Goal: Task Accomplishment & Management: Complete application form

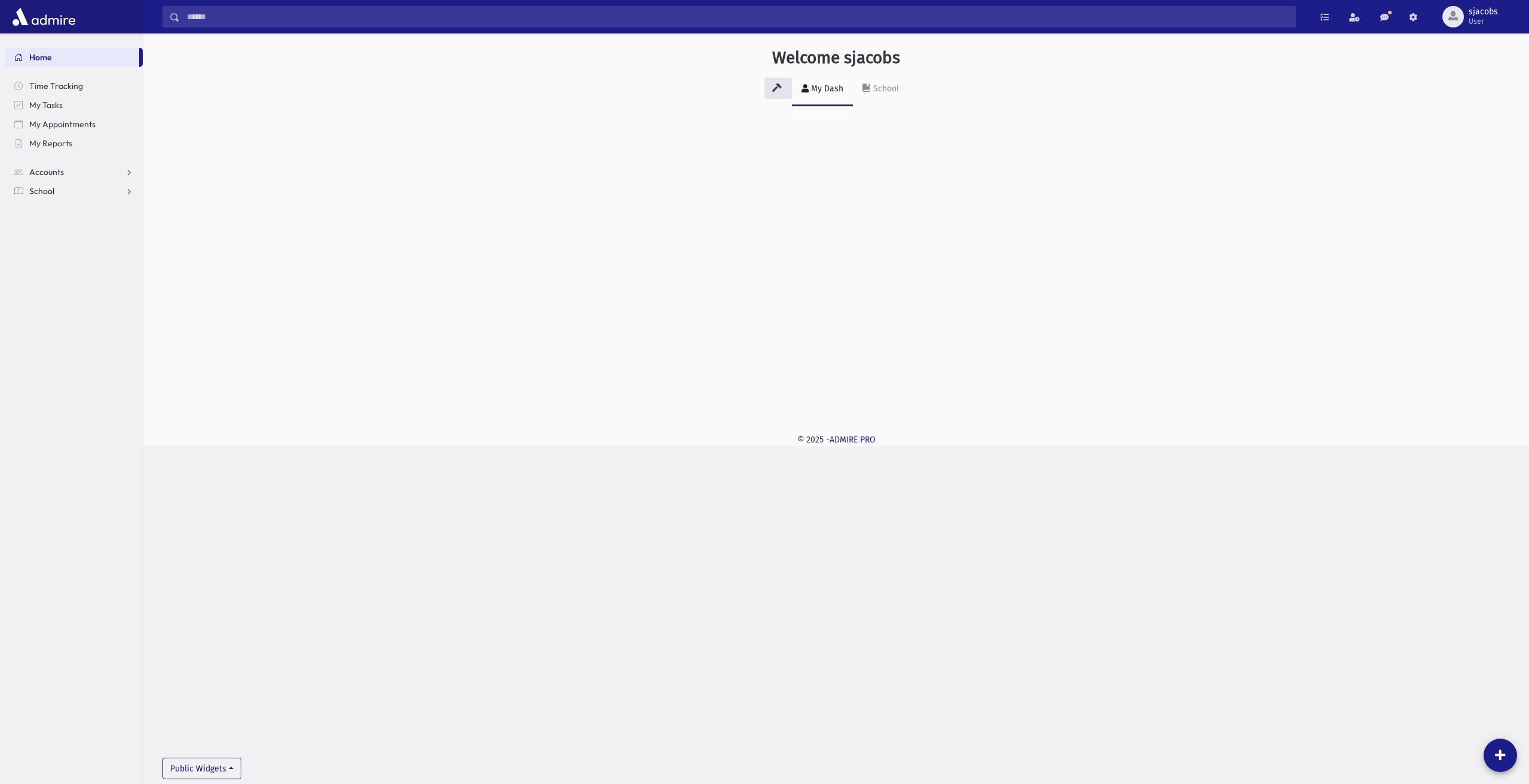
click at [103, 185] on link "School" at bounding box center [73, 191] width 138 height 19
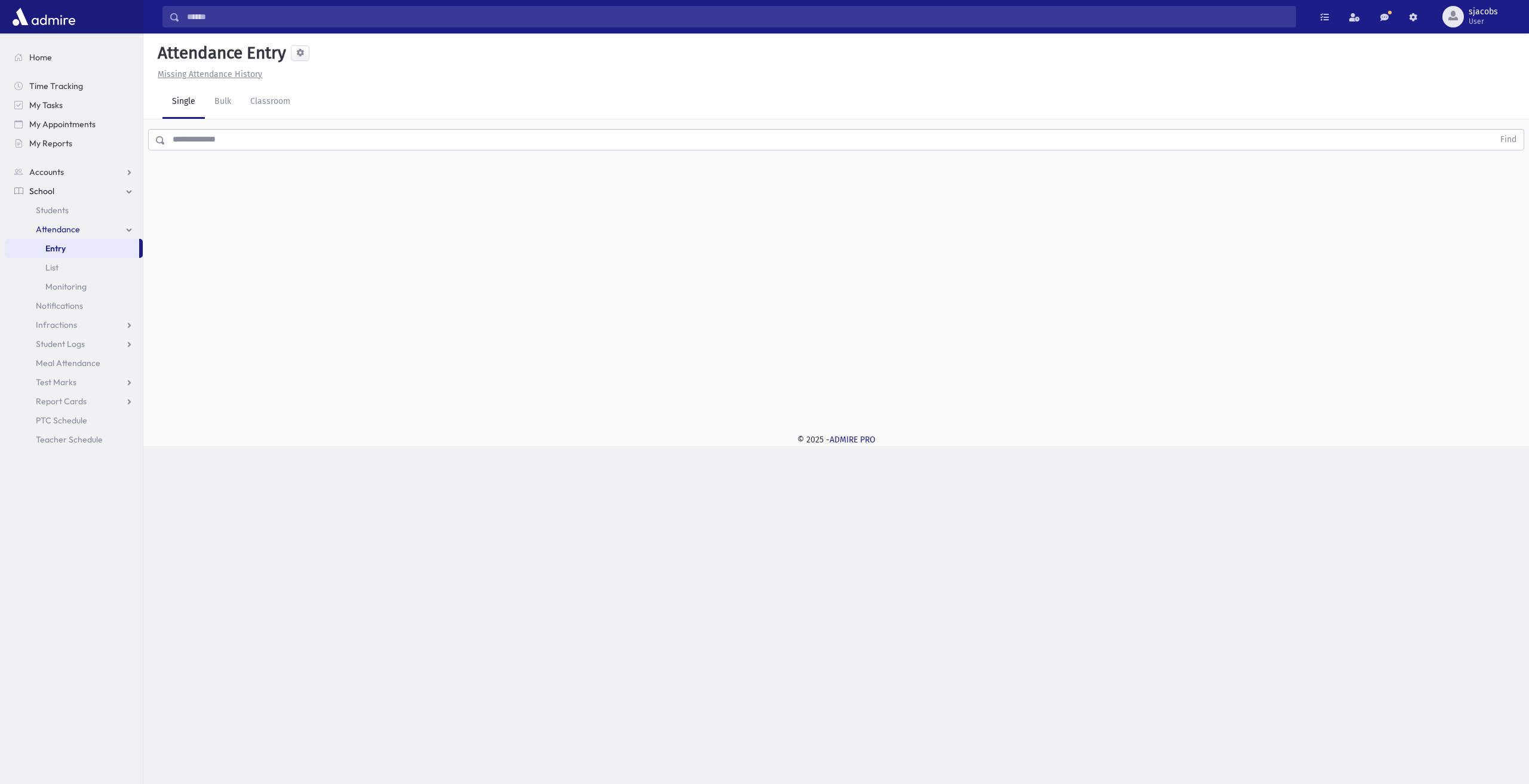
click at [243, 140] on input "text" at bounding box center [829, 139] width 1328 height 22
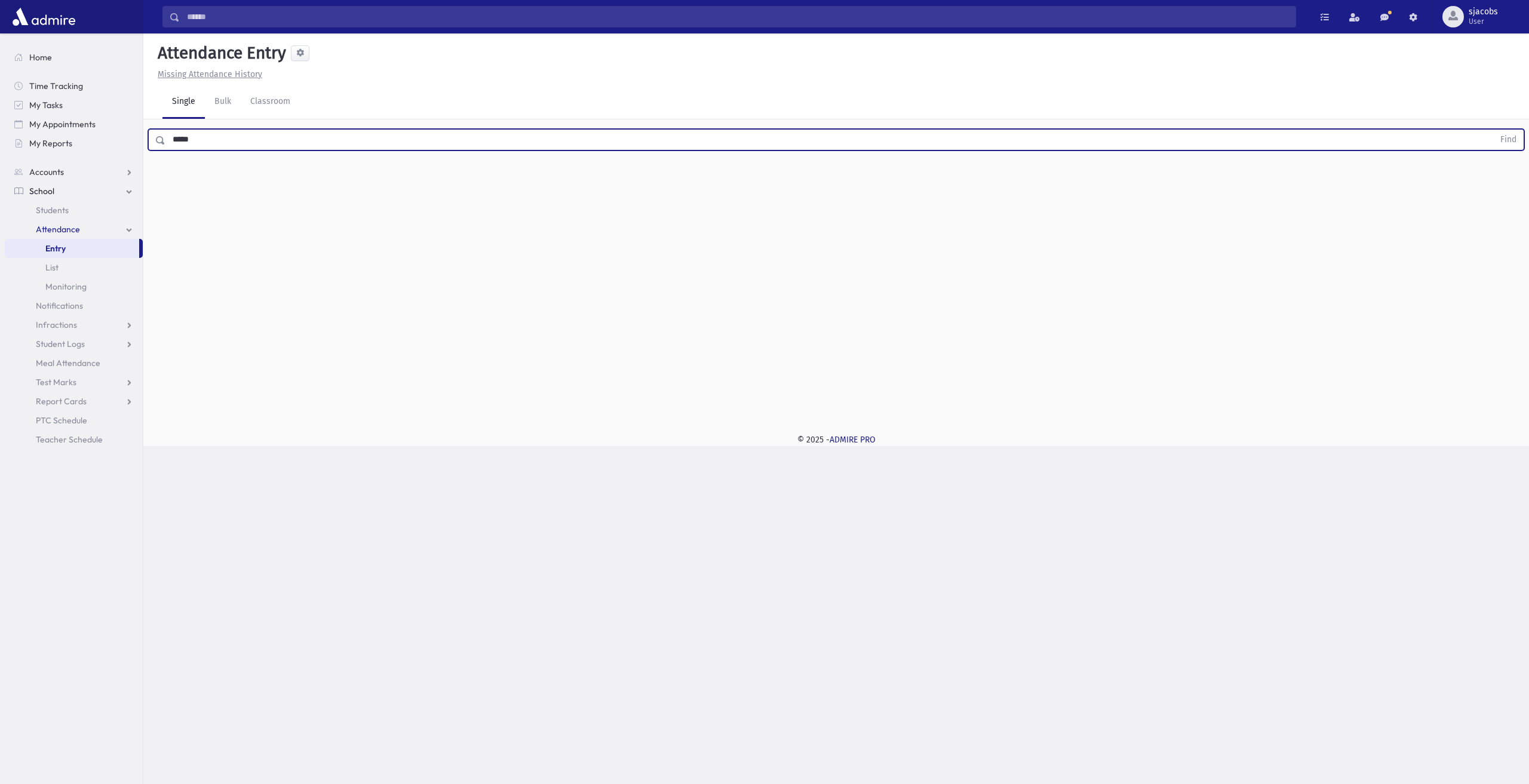
click at [1492, 130] on button "Find" at bounding box center [1507, 139] width 30 height 20
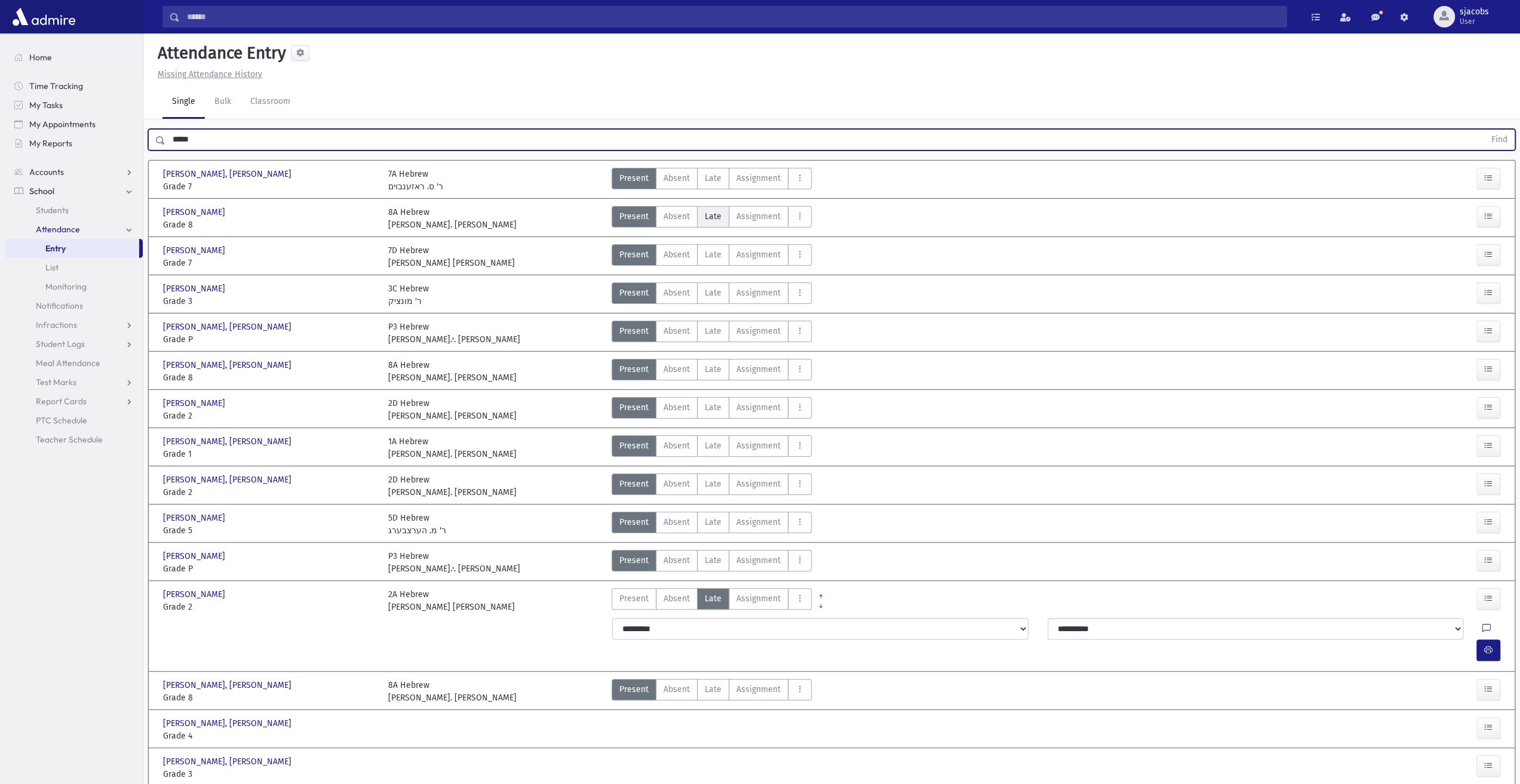
click at [724, 218] on label "Late Late" at bounding box center [713, 217] width 32 height 22
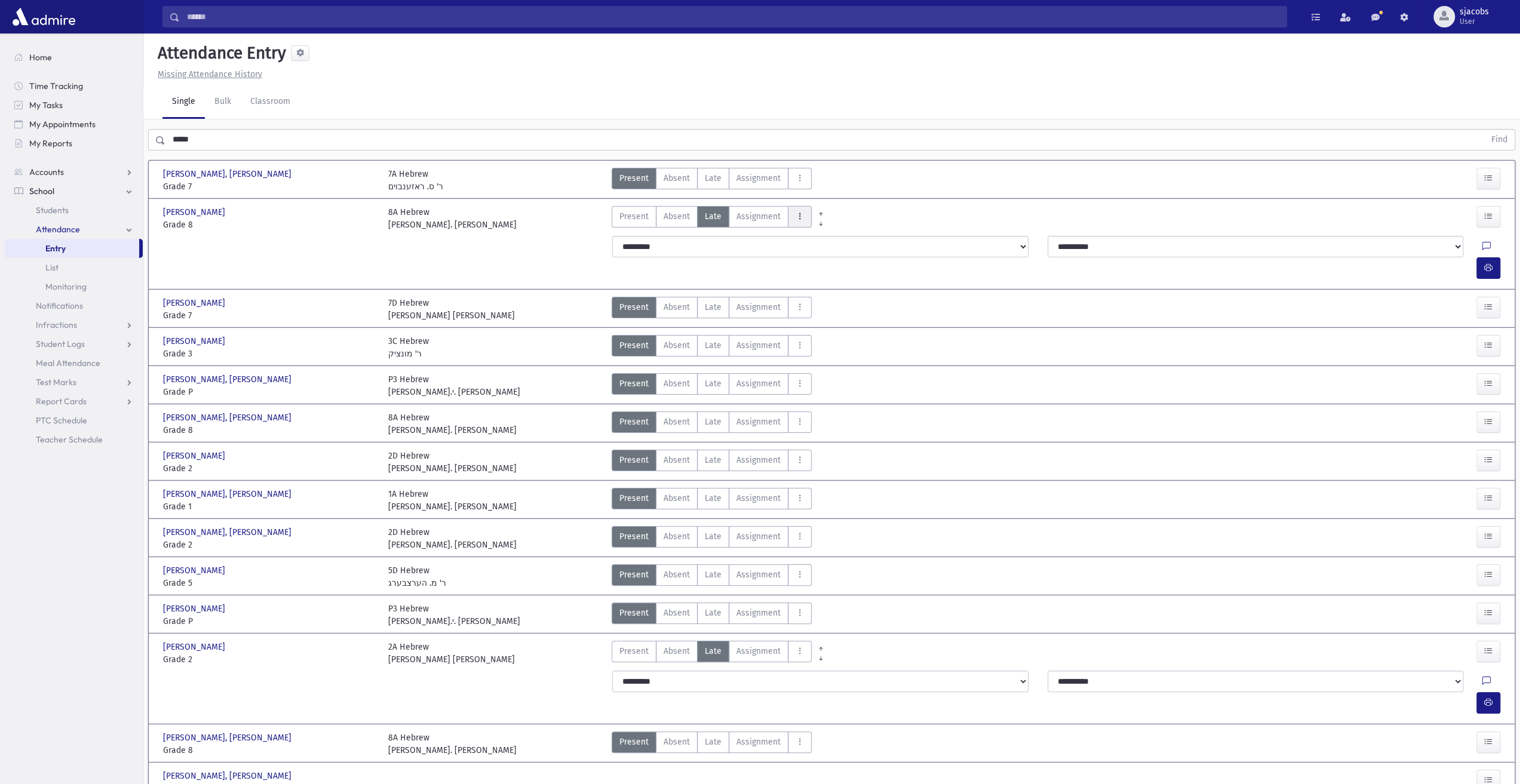
click at [803, 223] on button "AttTypes" at bounding box center [799, 217] width 24 height 22
click at [1491, 263] on icon "button" at bounding box center [1489, 268] width 9 height 10
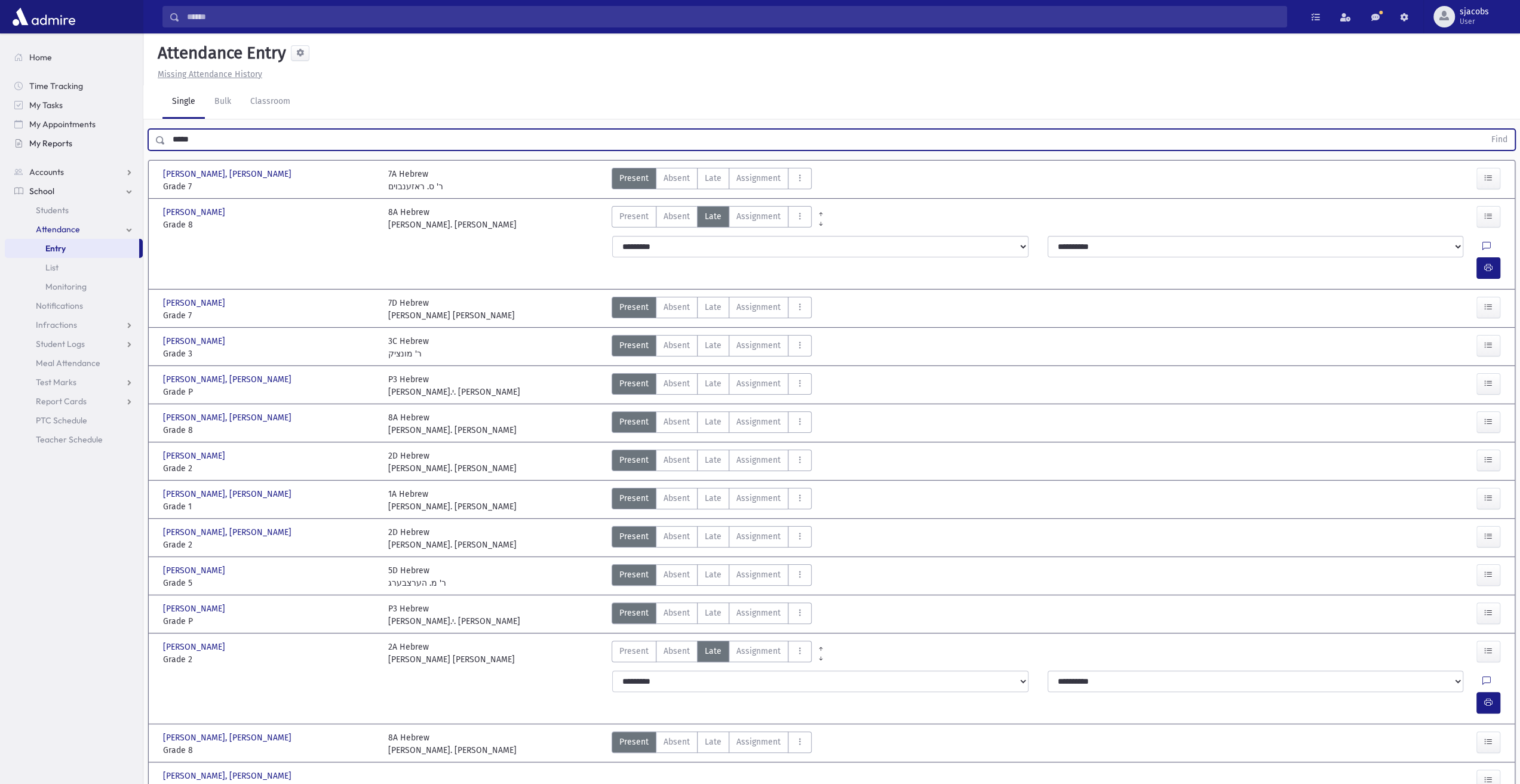
drag, startPoint x: 215, startPoint y: 139, endPoint x: 130, endPoint y: 134, distance: 85.1
click at [145, 137] on div "***** Find" at bounding box center [832, 137] width 1377 height 36
click at [1484, 130] on button "Find" at bounding box center [1499, 139] width 30 height 20
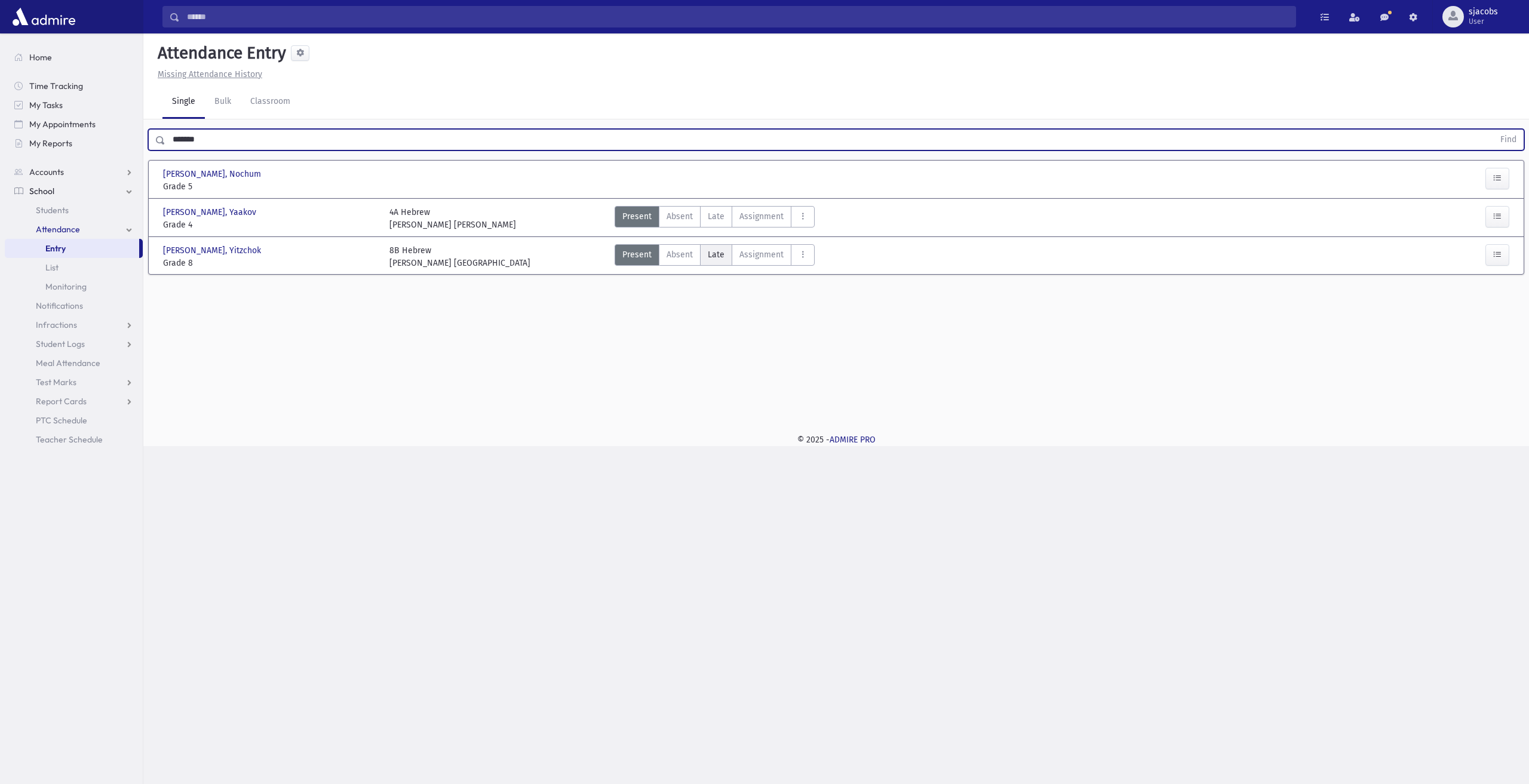
click at [718, 254] on span "Late" at bounding box center [715, 254] width 17 height 12
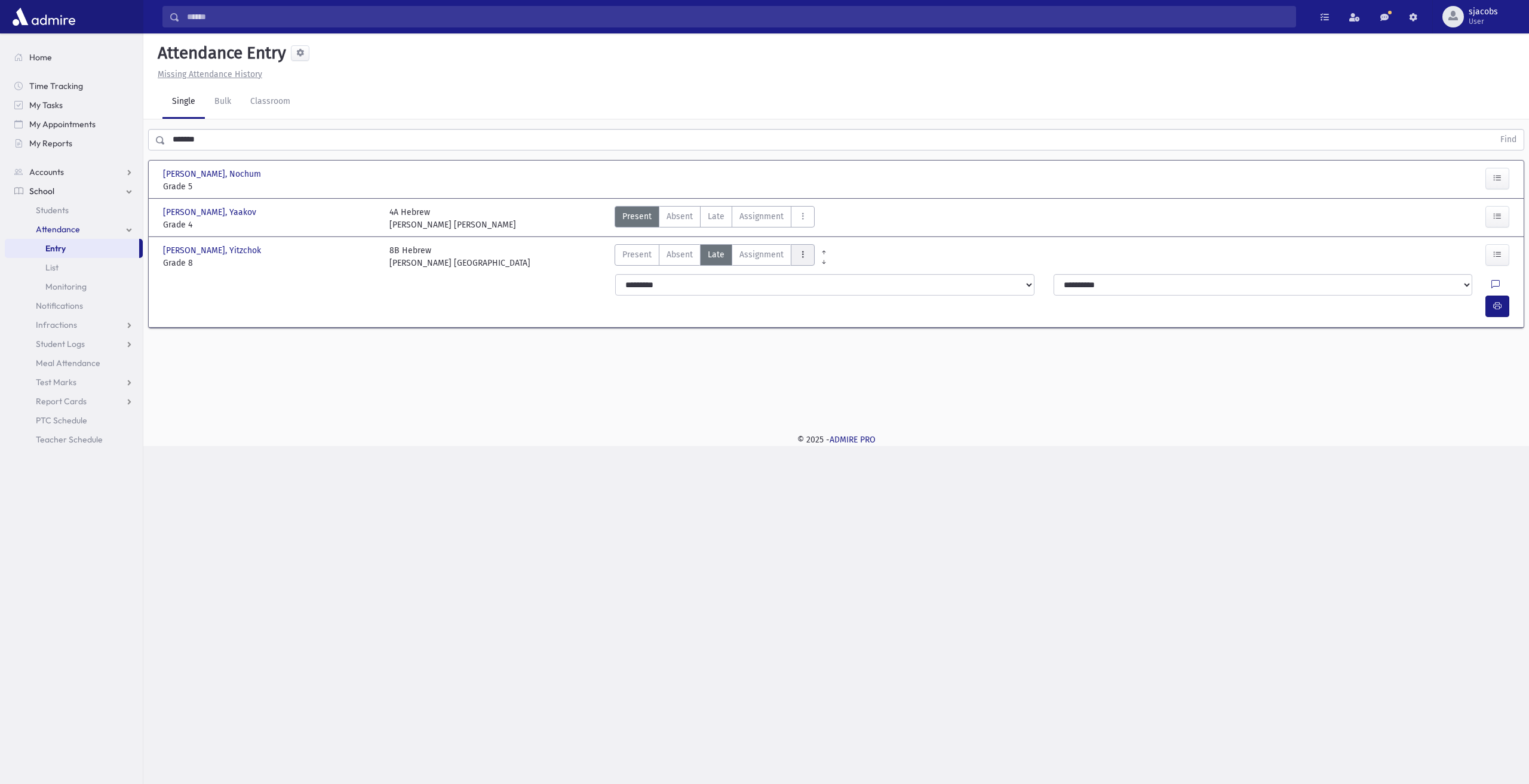
click at [801, 256] on icon "AttTypes" at bounding box center [802, 255] width 9 height 10
click at [832, 415] on span "late to class" at bounding box center [845, 416] width 91 height 12
click at [1502, 296] on button "button" at bounding box center [1497, 306] width 23 height 22
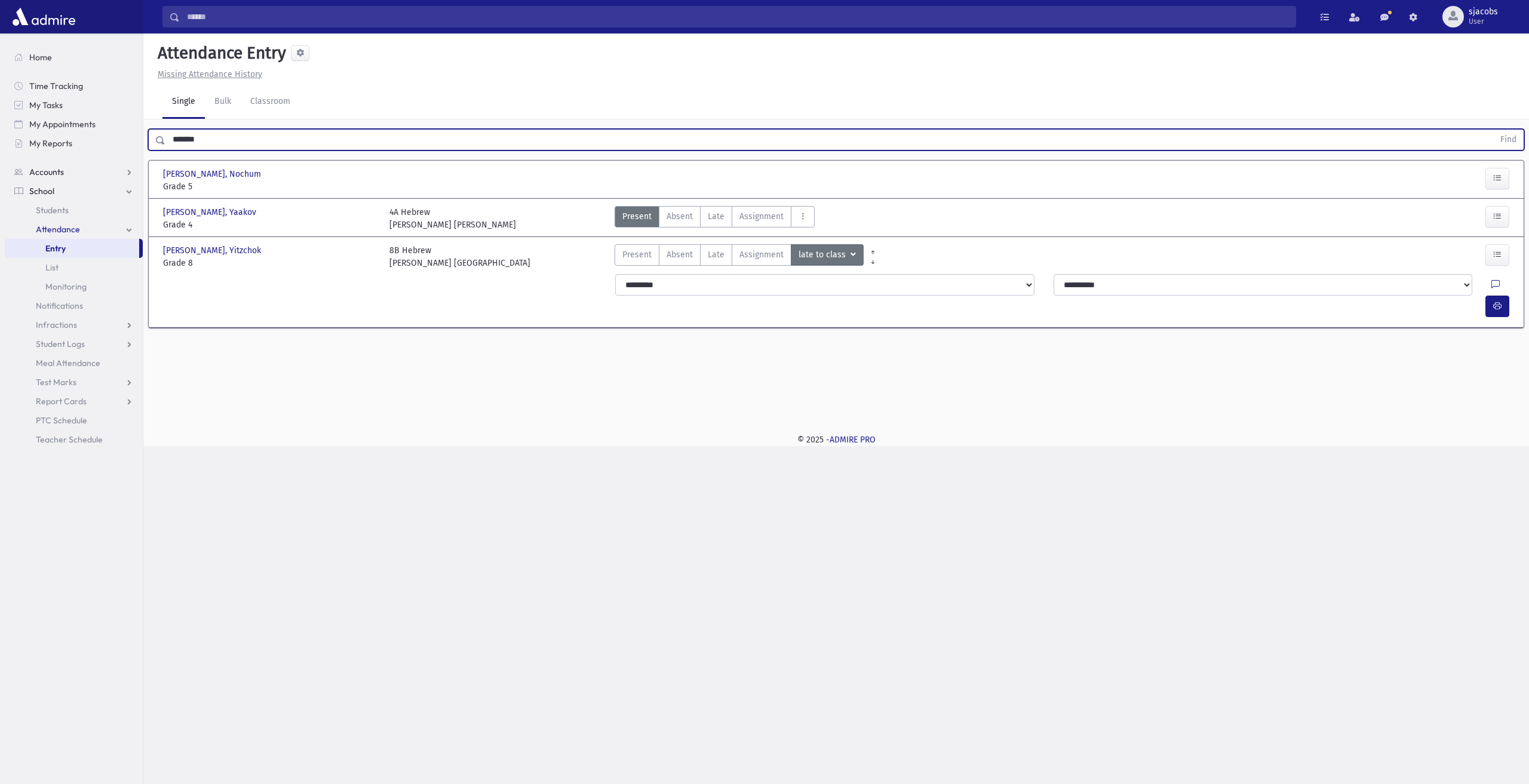
drag, startPoint x: 260, startPoint y: 138, endPoint x: 23, endPoint y: 166, distance: 238.6
click at [69, 168] on div "Search Results All Accounts" at bounding box center [764, 392] width 1529 height 784
click at [1492, 130] on button "Find" at bounding box center [1507, 139] width 30 height 20
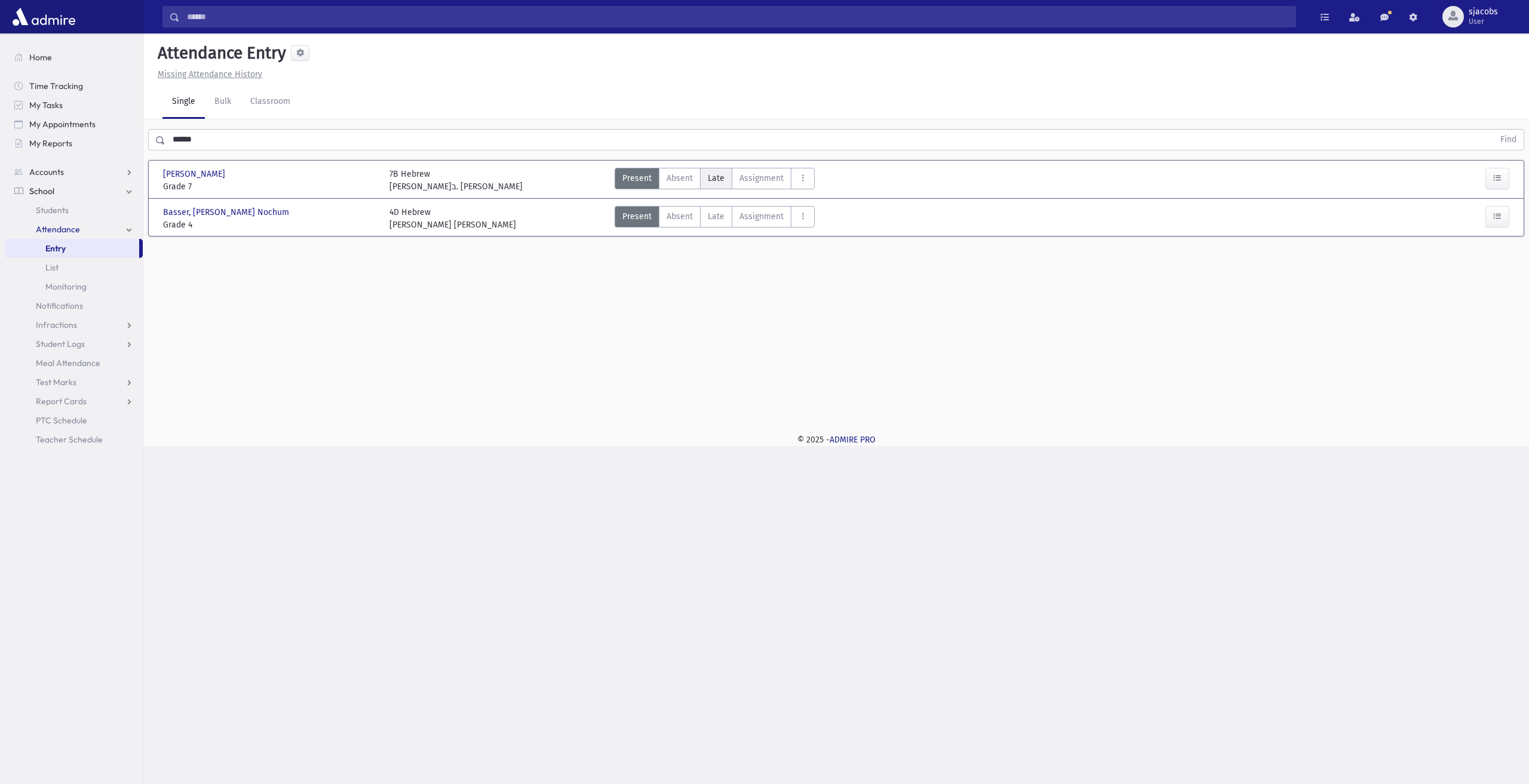
click at [708, 184] on label "Late Late" at bounding box center [715, 178] width 32 height 22
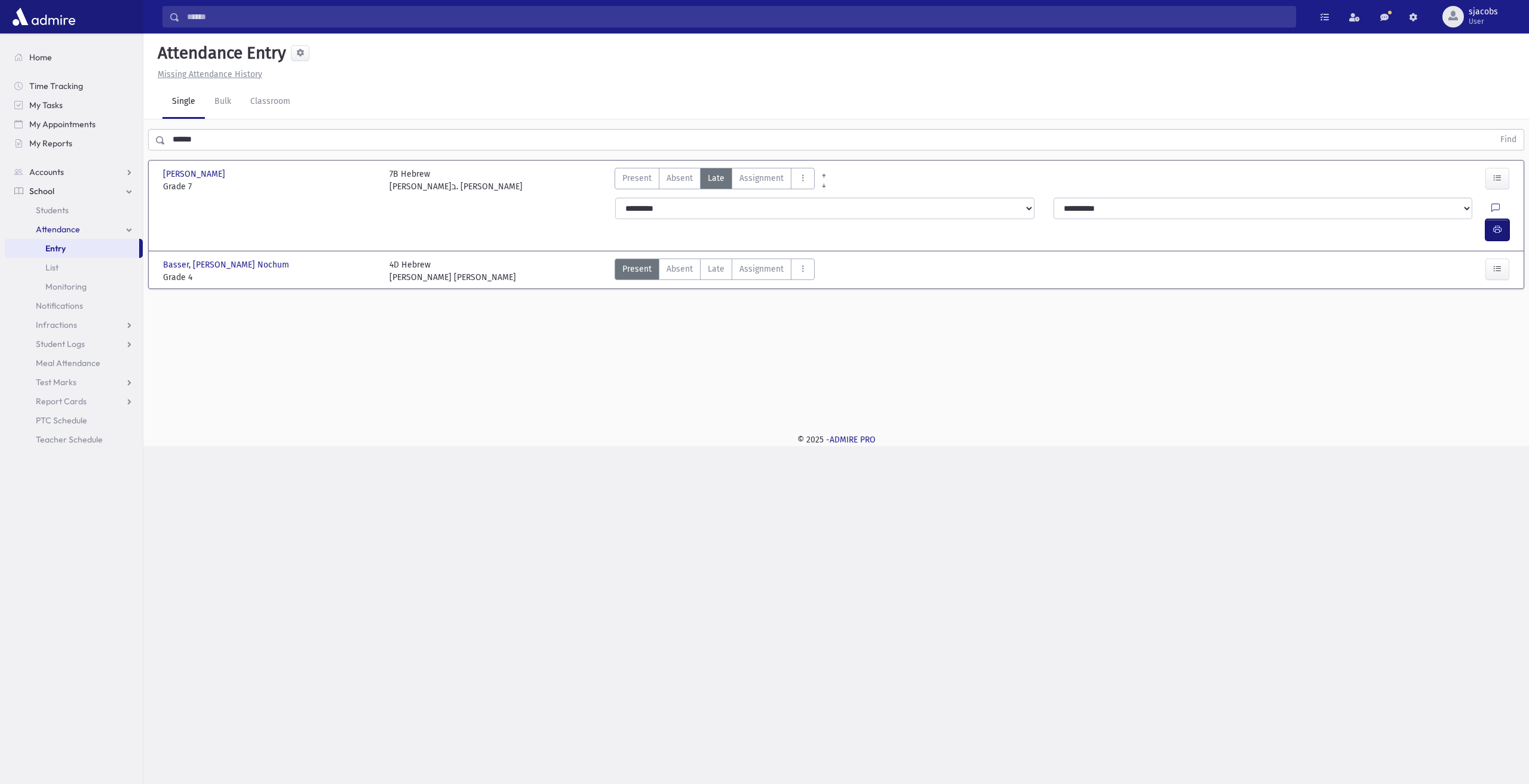
click at [1499, 224] on icon "button" at bounding box center [1497, 230] width 9 height 10
drag, startPoint x: 220, startPoint y: 139, endPoint x: 65, endPoint y: 142, distance: 155.0
click at [71, 142] on div "Search Results All Accounts" at bounding box center [764, 392] width 1529 height 784
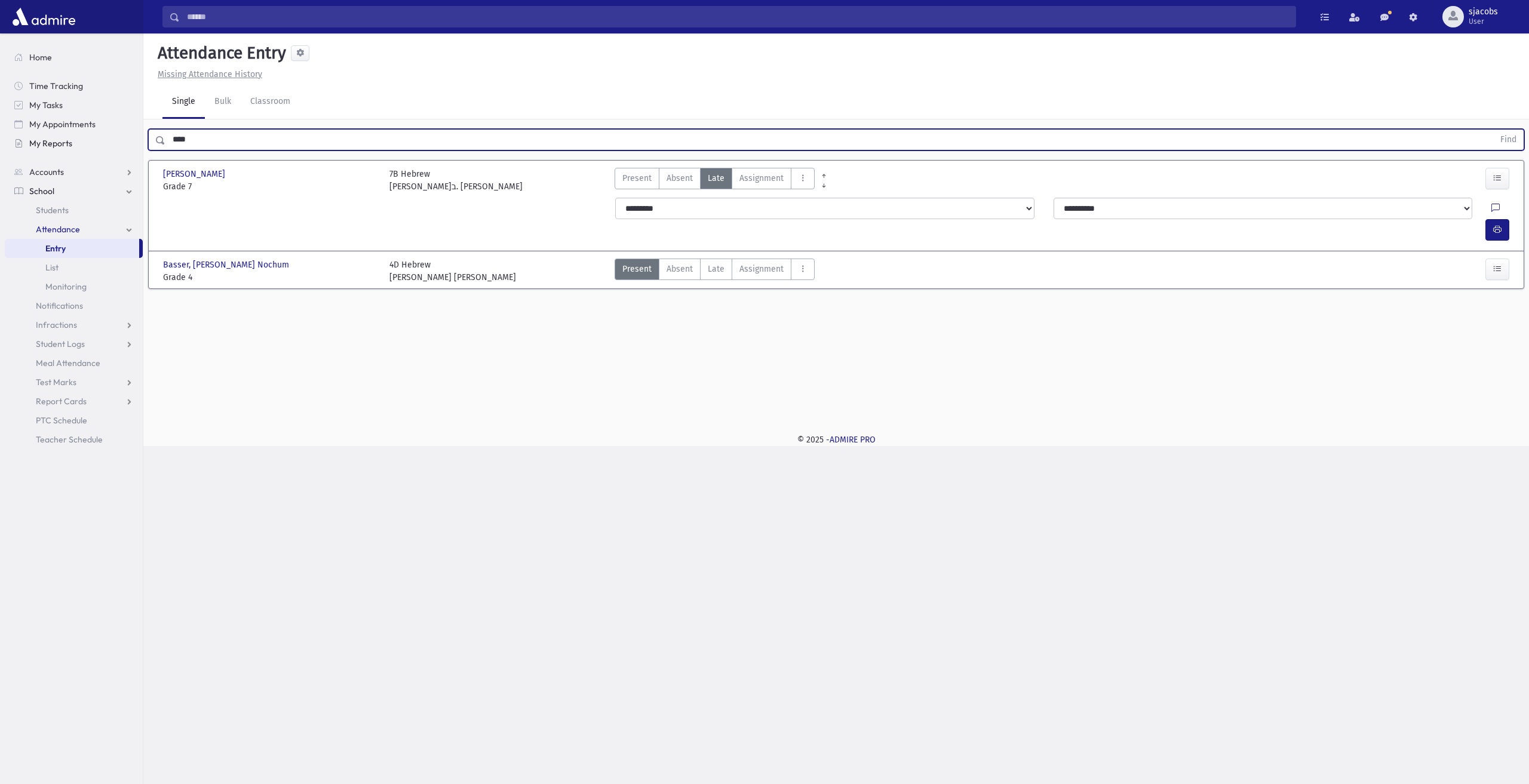
type input "****"
click at [1492, 130] on button "Find" at bounding box center [1507, 139] width 30 height 20
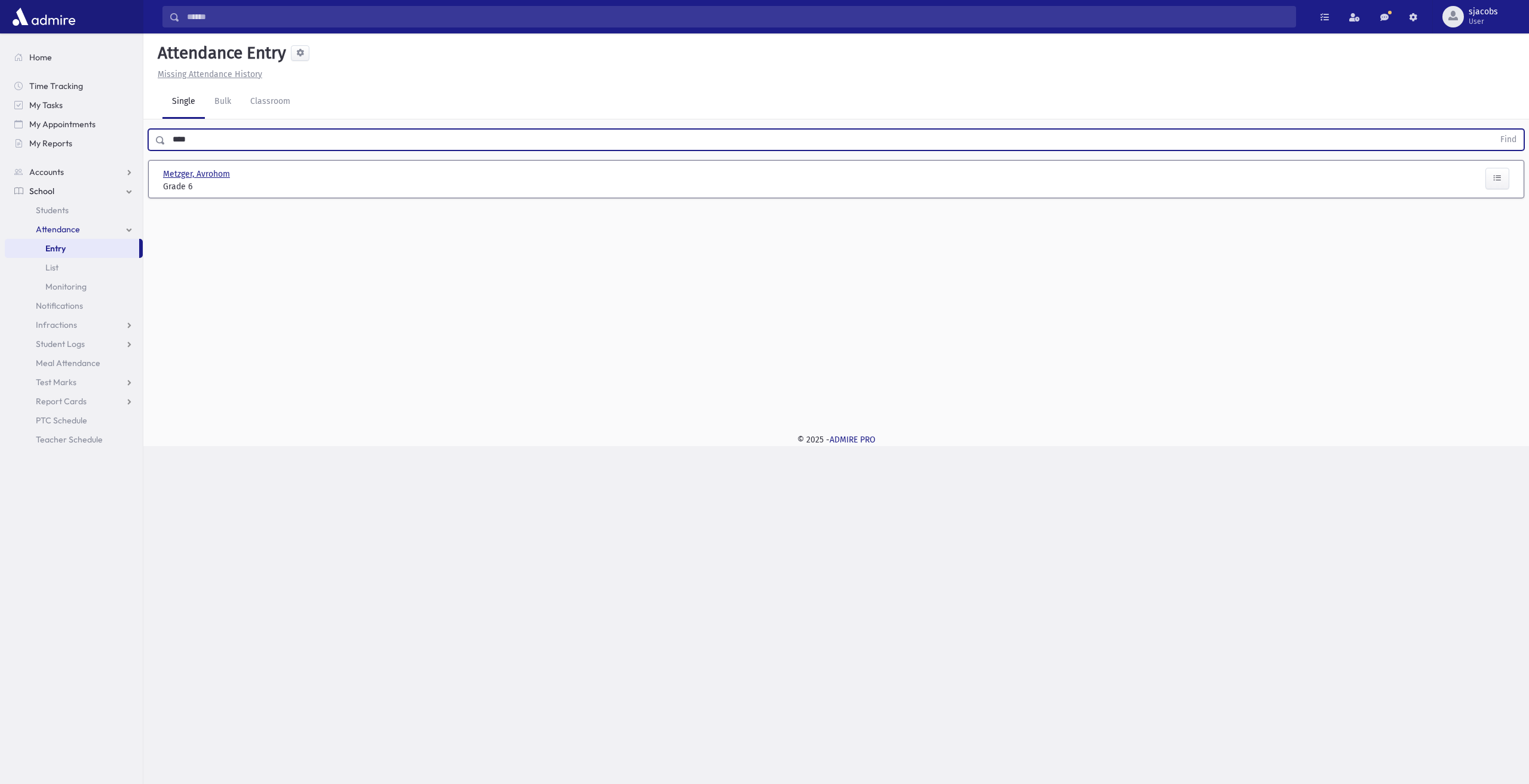
click at [201, 172] on span "Metzger, Avrohom" at bounding box center [198, 174] width 70 height 12
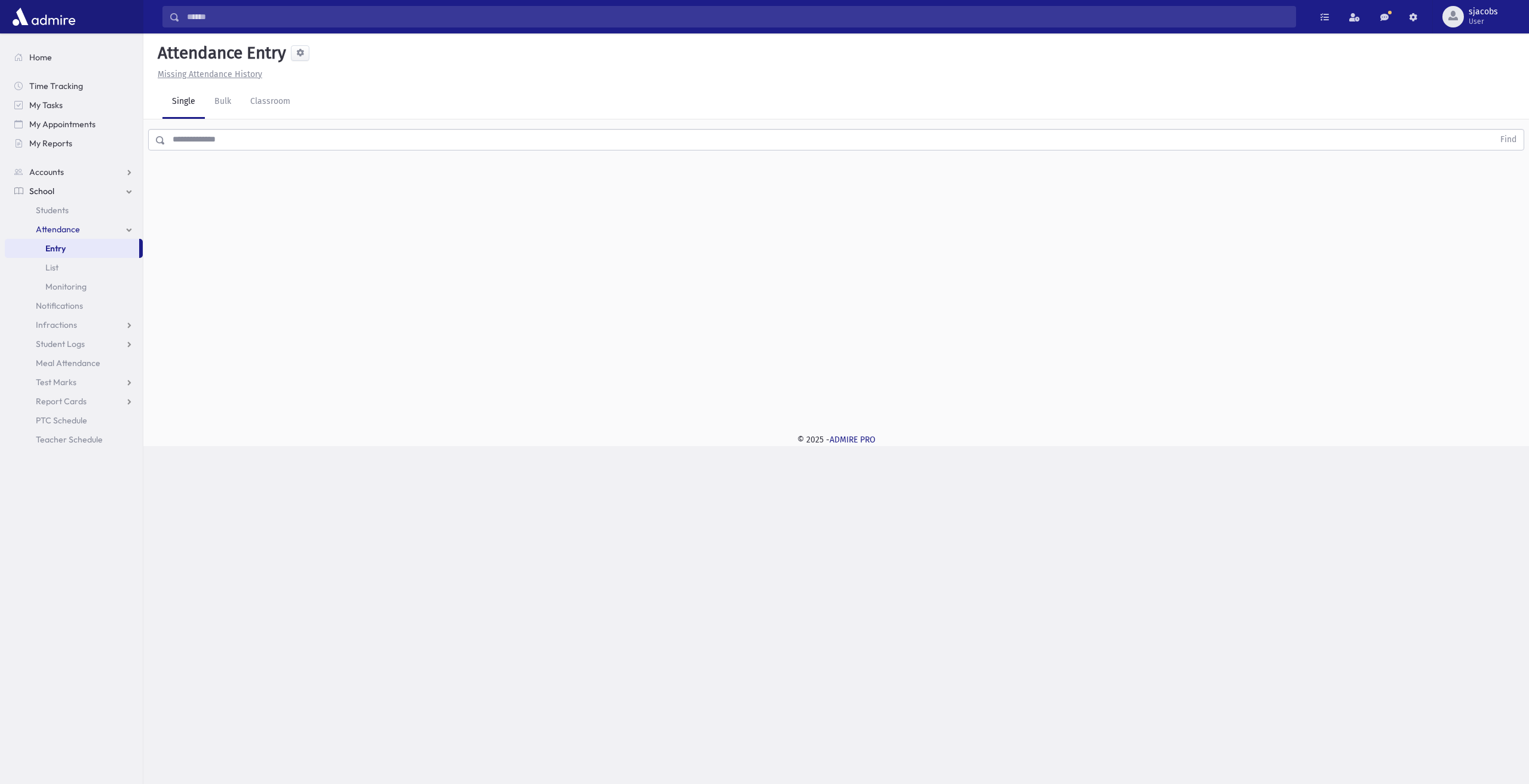
click at [270, 133] on input "text" at bounding box center [829, 139] width 1328 height 22
click at [93, 238] on link "Attendance" at bounding box center [73, 230] width 138 height 19
click at [90, 233] on link "Attendance" at bounding box center [73, 230] width 138 height 19
click at [94, 245] on link "Entry" at bounding box center [71, 248] width 134 height 19
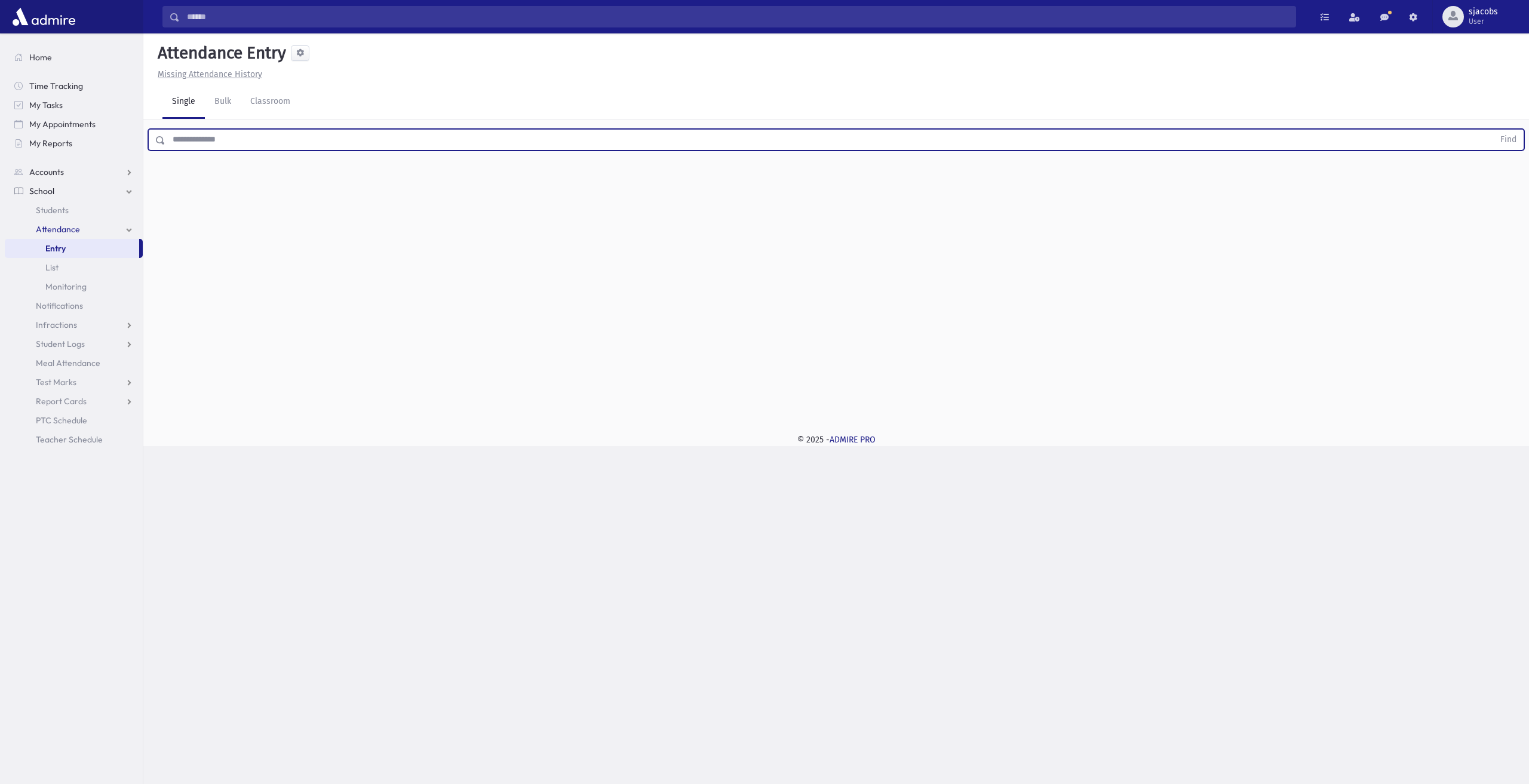
click at [208, 145] on input "text" at bounding box center [829, 139] width 1328 height 22
click at [60, 209] on span "Students" at bounding box center [52, 210] width 33 height 10
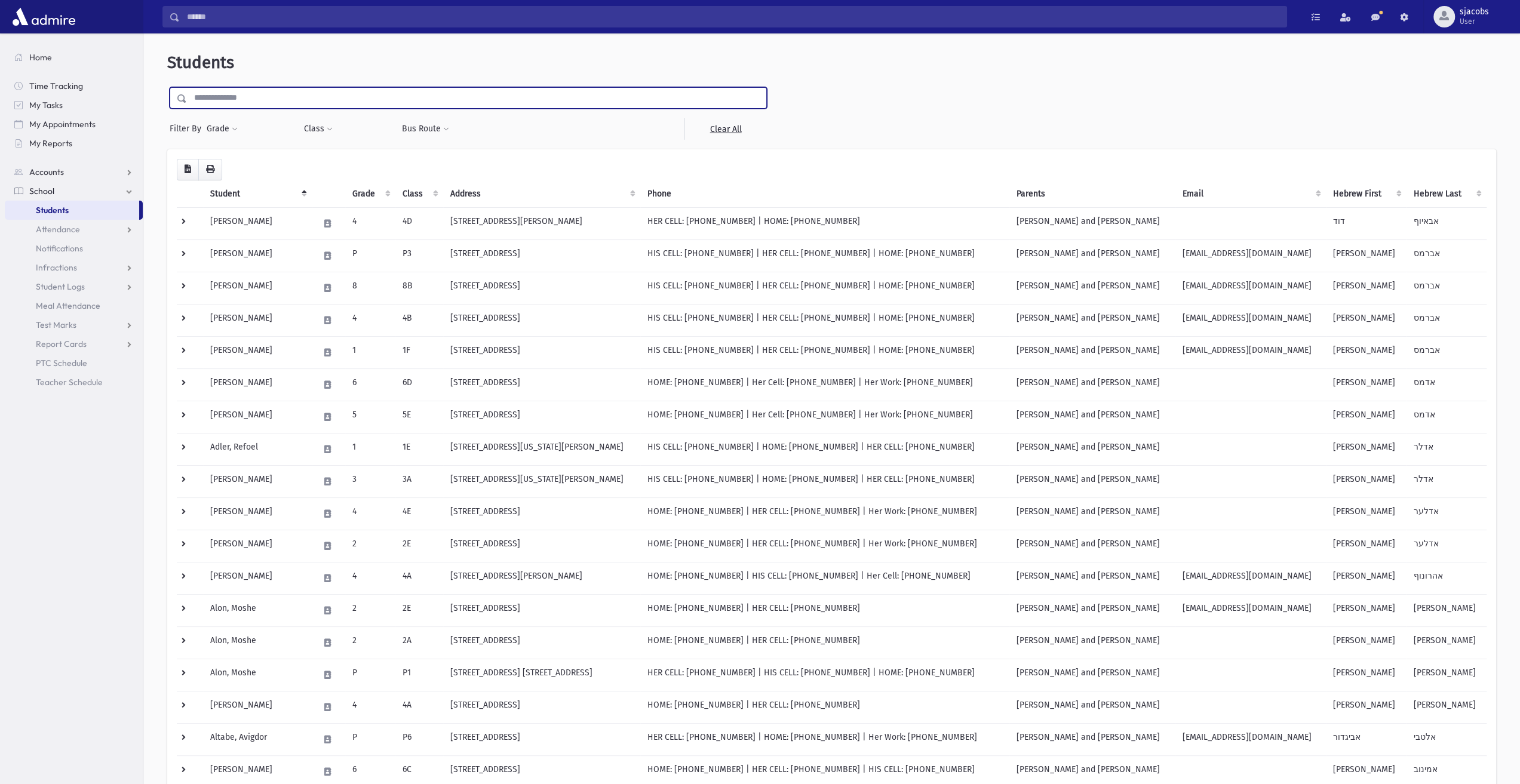
click at [236, 87] on input "text" at bounding box center [477, 97] width 580 height 22
type input "****"
click at [167, 87] on input "submit" at bounding box center [184, 95] width 33 height 17
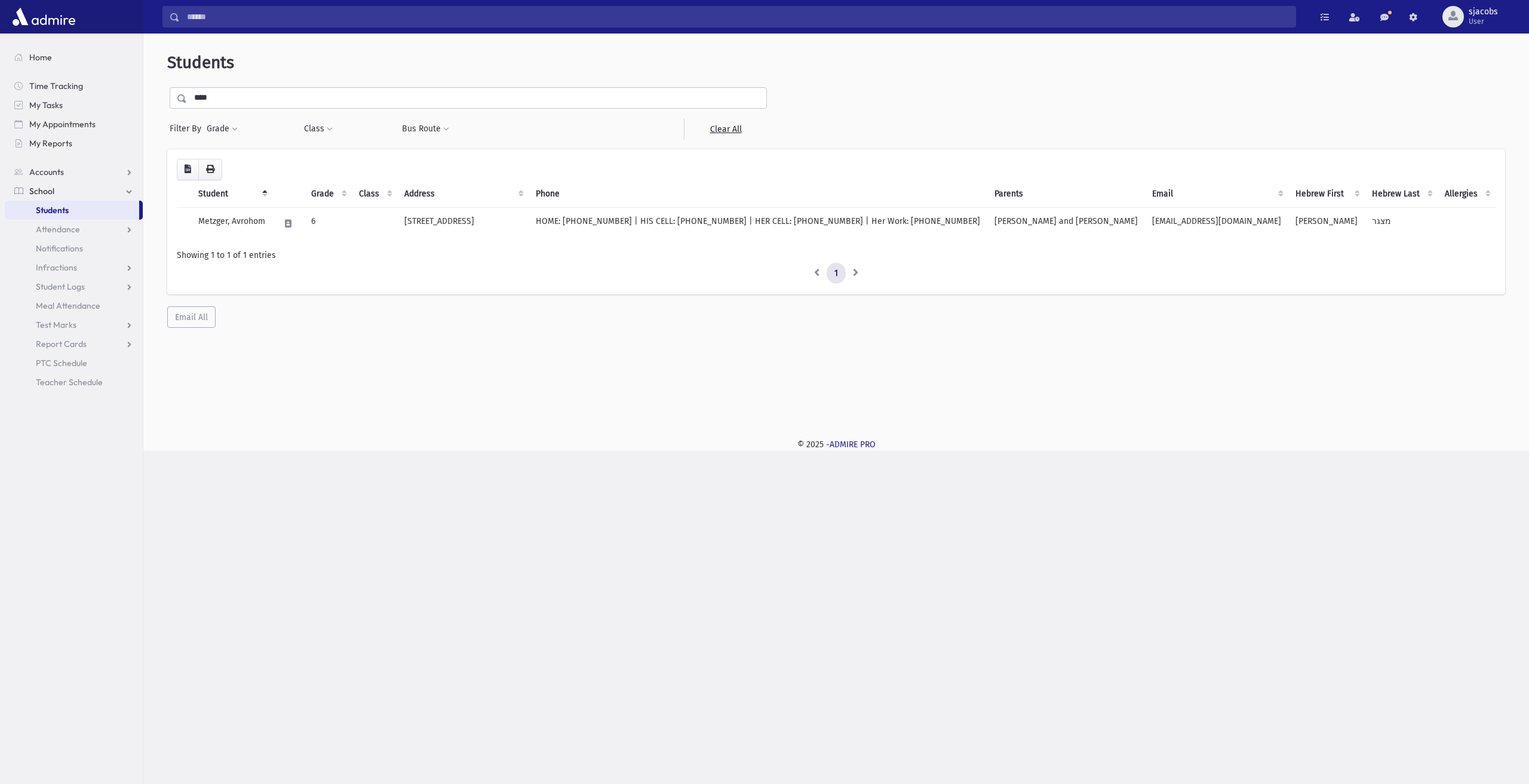
click at [345, 191] on th "Grade" at bounding box center [327, 194] width 48 height 28
click at [351, 230] on td "6" at bounding box center [327, 223] width 48 height 32
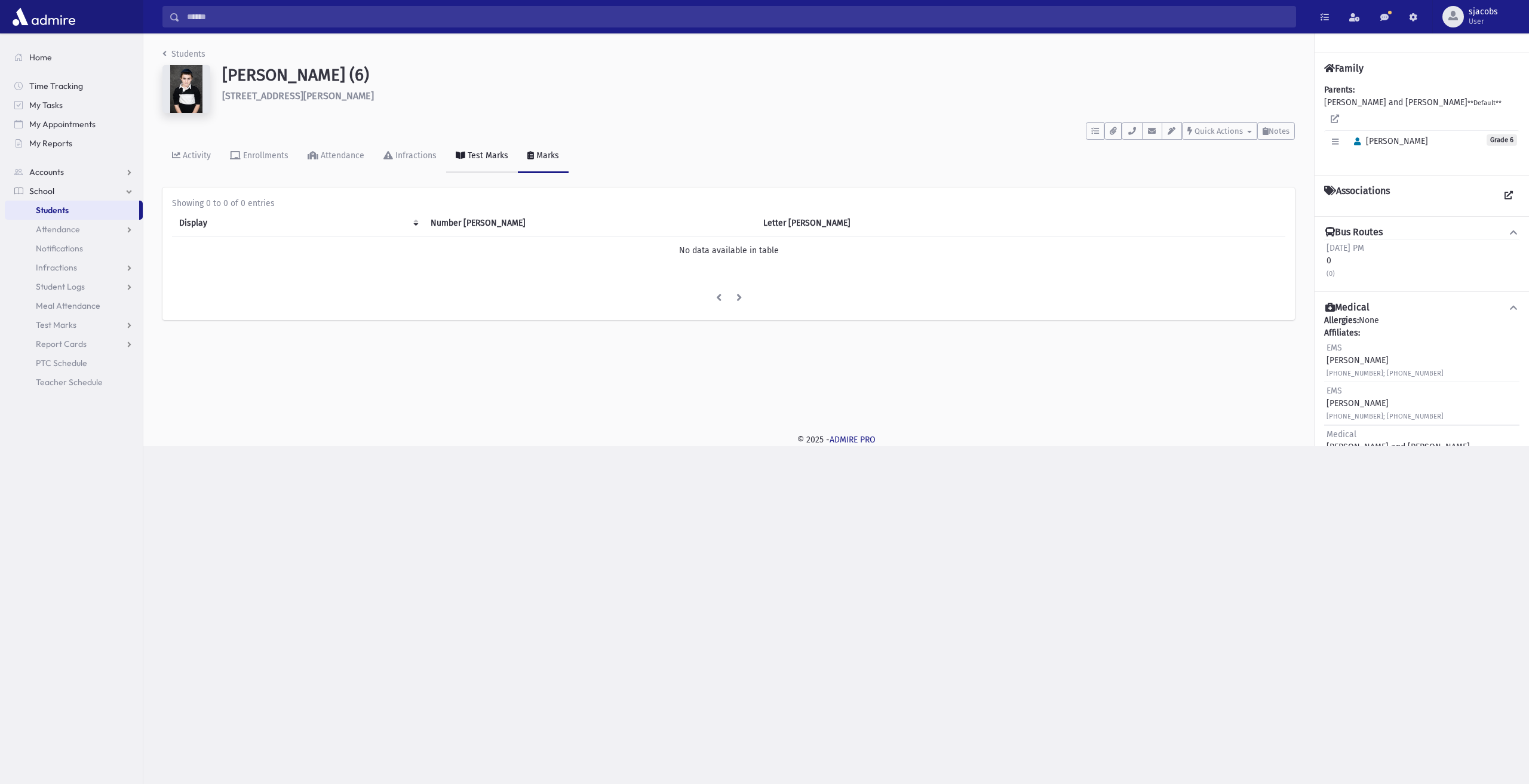
click at [476, 163] on link "Test Marks" at bounding box center [482, 157] width 71 height 33
click at [397, 157] on div "Infractions" at bounding box center [415, 156] width 44 height 10
click at [330, 153] on div "Attendance" at bounding box center [341, 156] width 46 height 10
click at [267, 156] on div "Enrollments" at bounding box center [265, 156] width 48 height 10
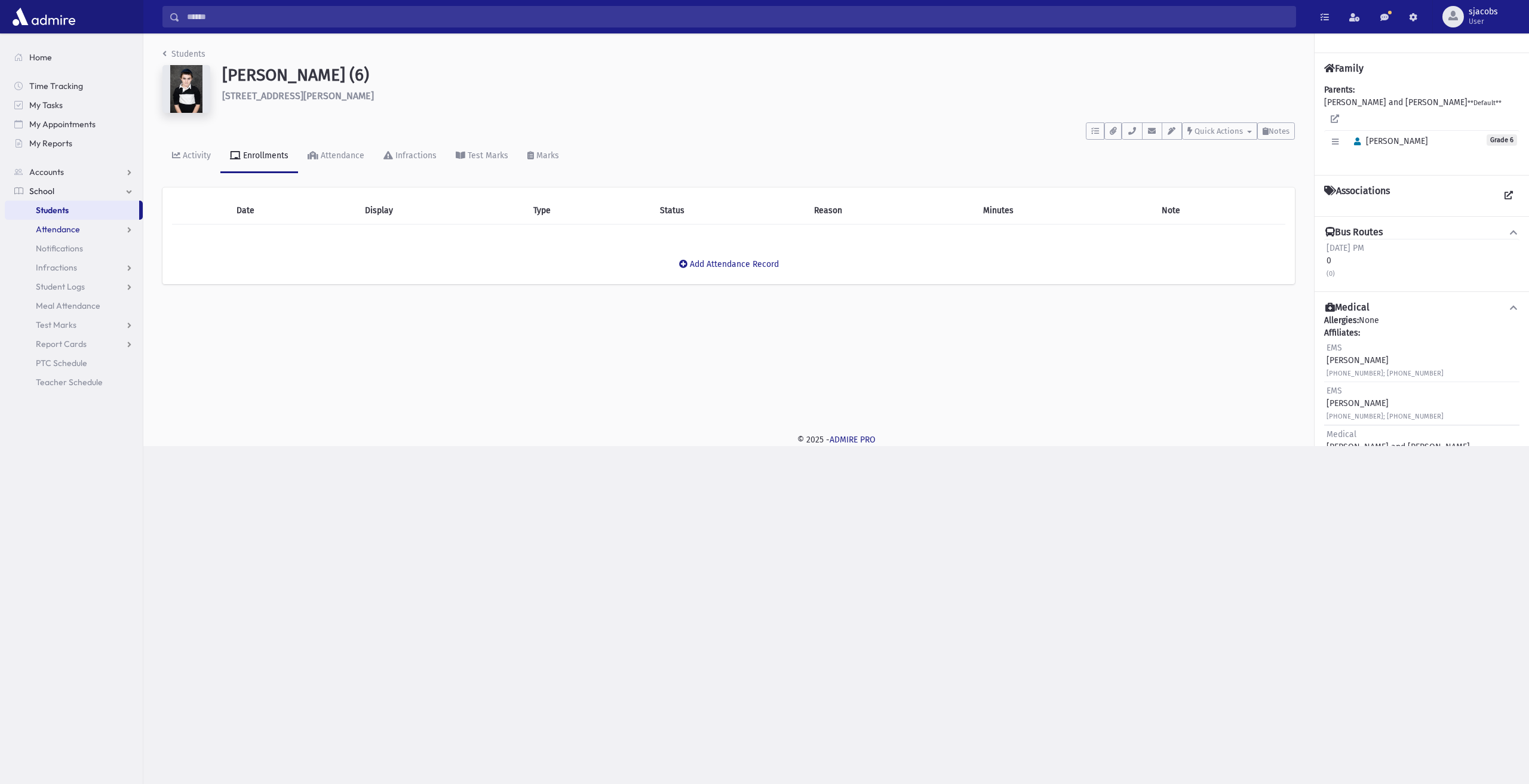
click at [68, 235] on link "Attendance" at bounding box center [73, 230] width 138 height 19
click at [98, 252] on link "Entry" at bounding box center [73, 248] width 138 height 19
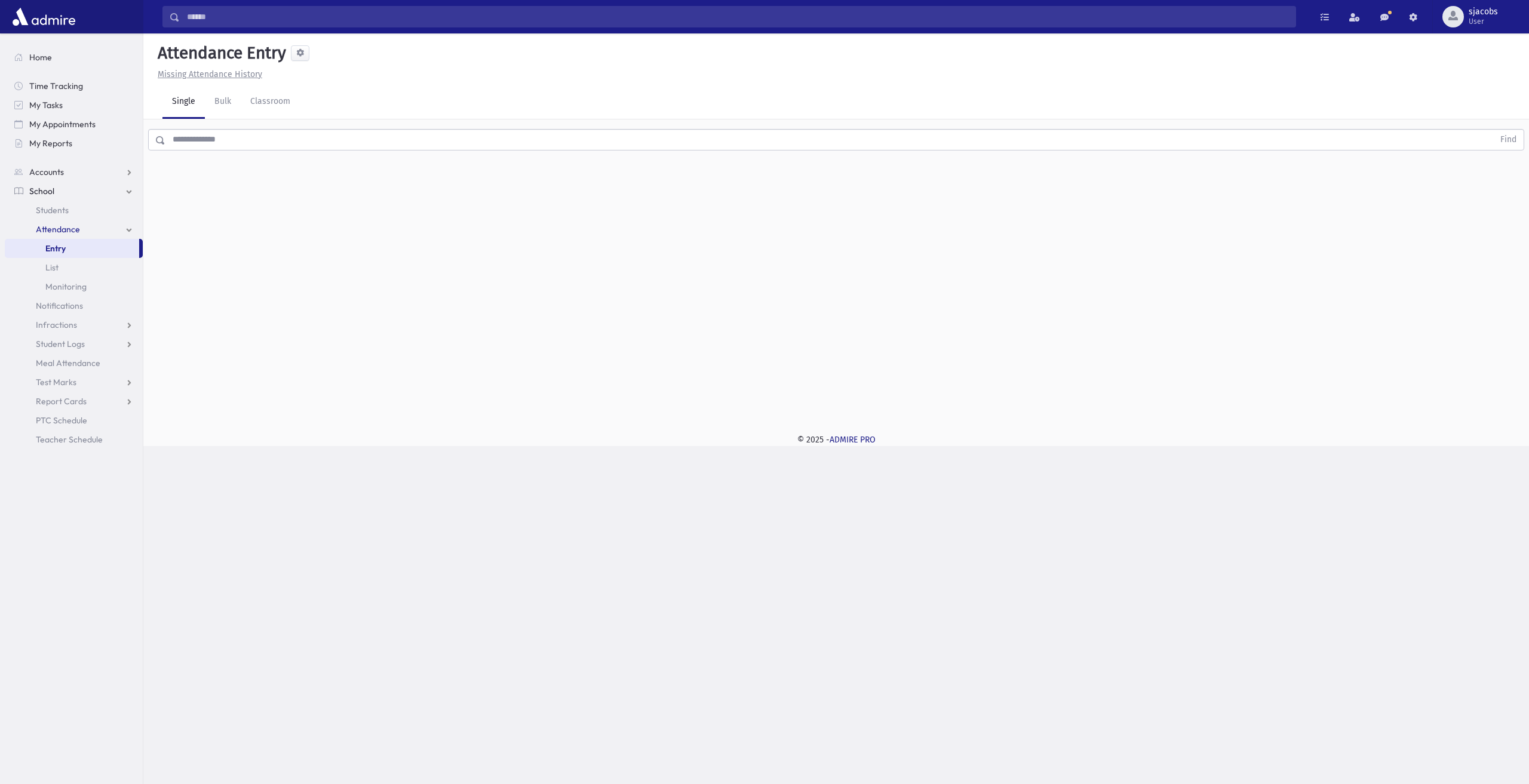
click at [214, 143] on input "text" at bounding box center [829, 139] width 1328 height 22
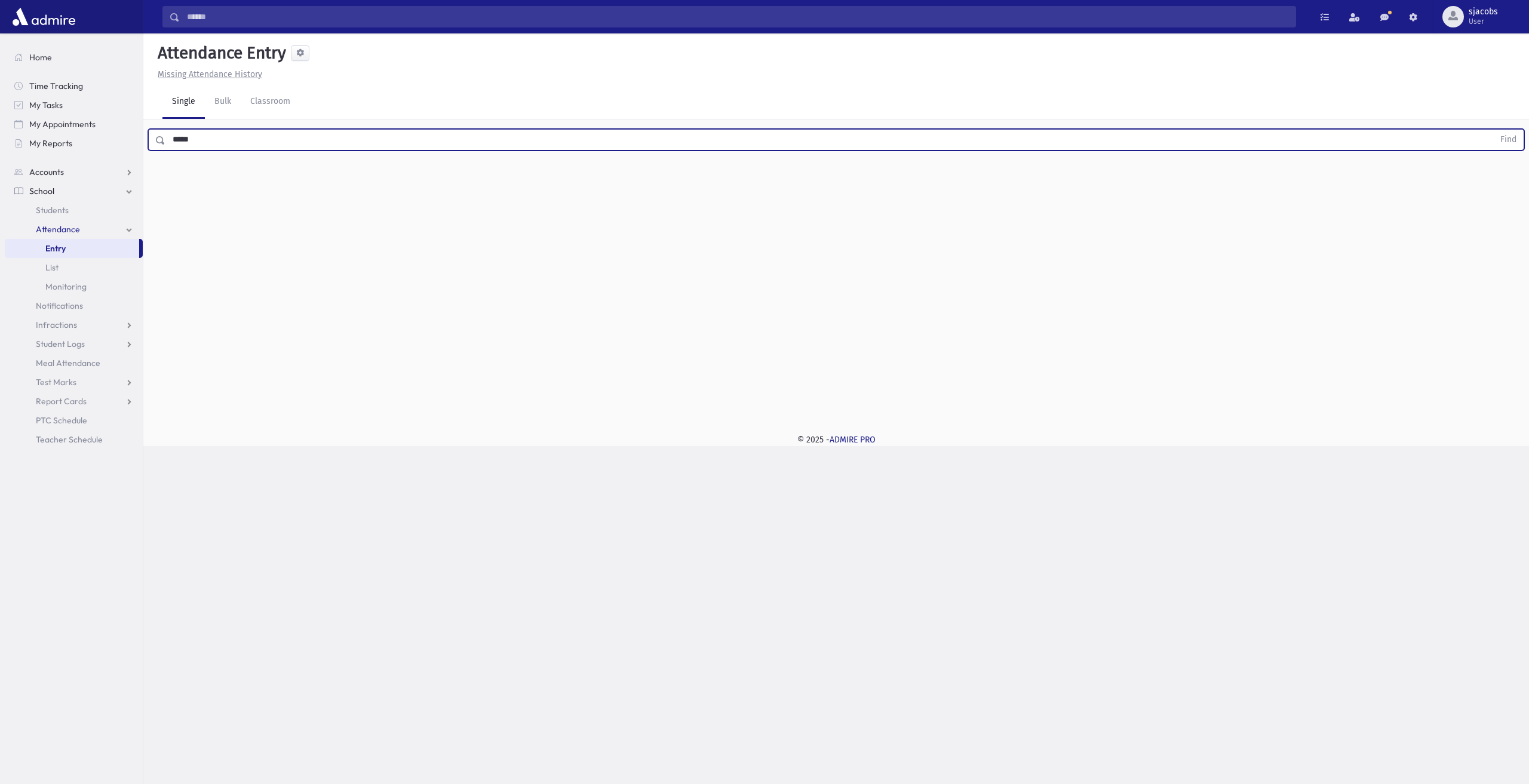
click at [1492, 130] on button "Find" at bounding box center [1507, 139] width 30 height 20
click at [721, 218] on span "Late" at bounding box center [715, 217] width 17 height 12
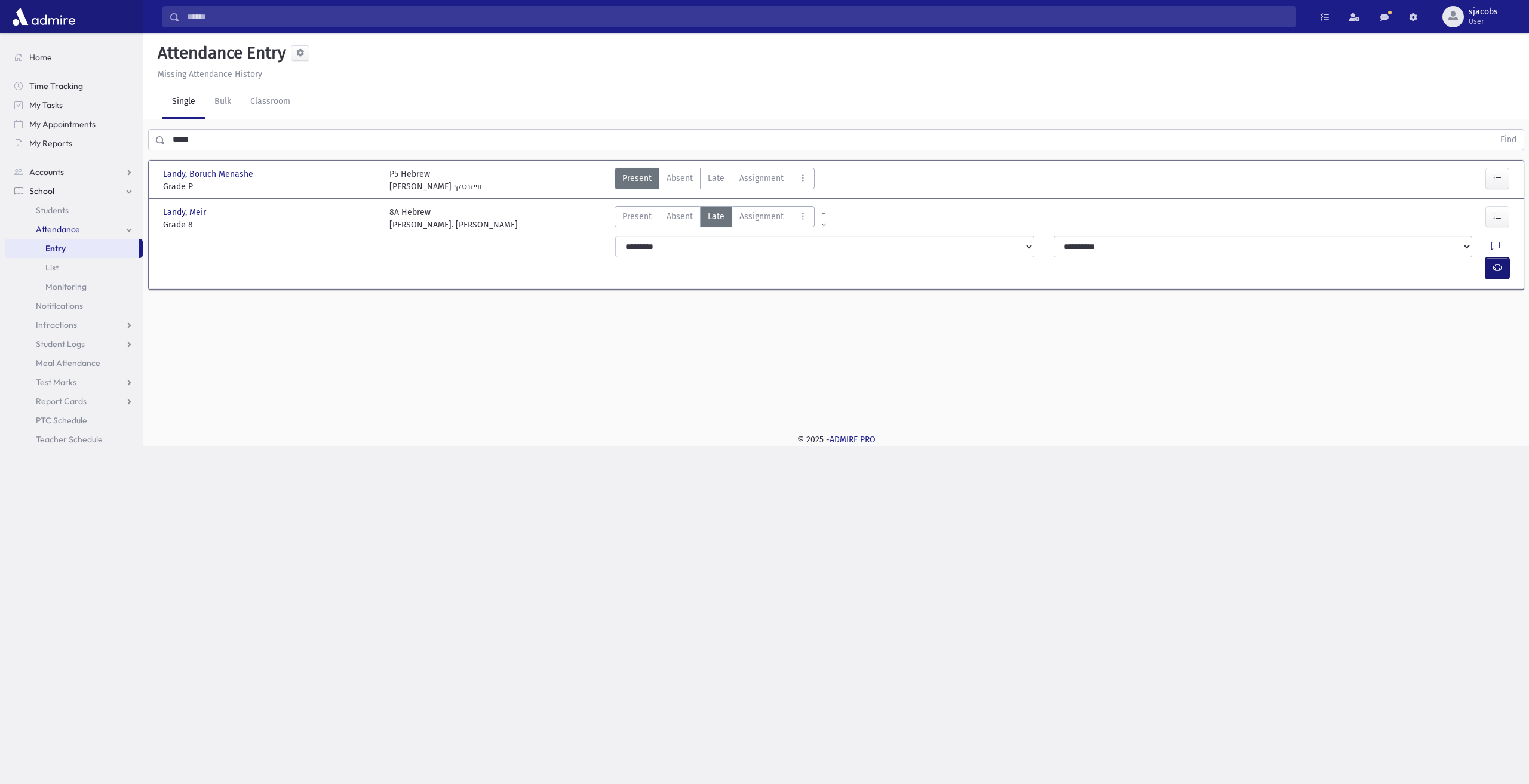
click at [1505, 258] on button "button" at bounding box center [1497, 268] width 23 height 22
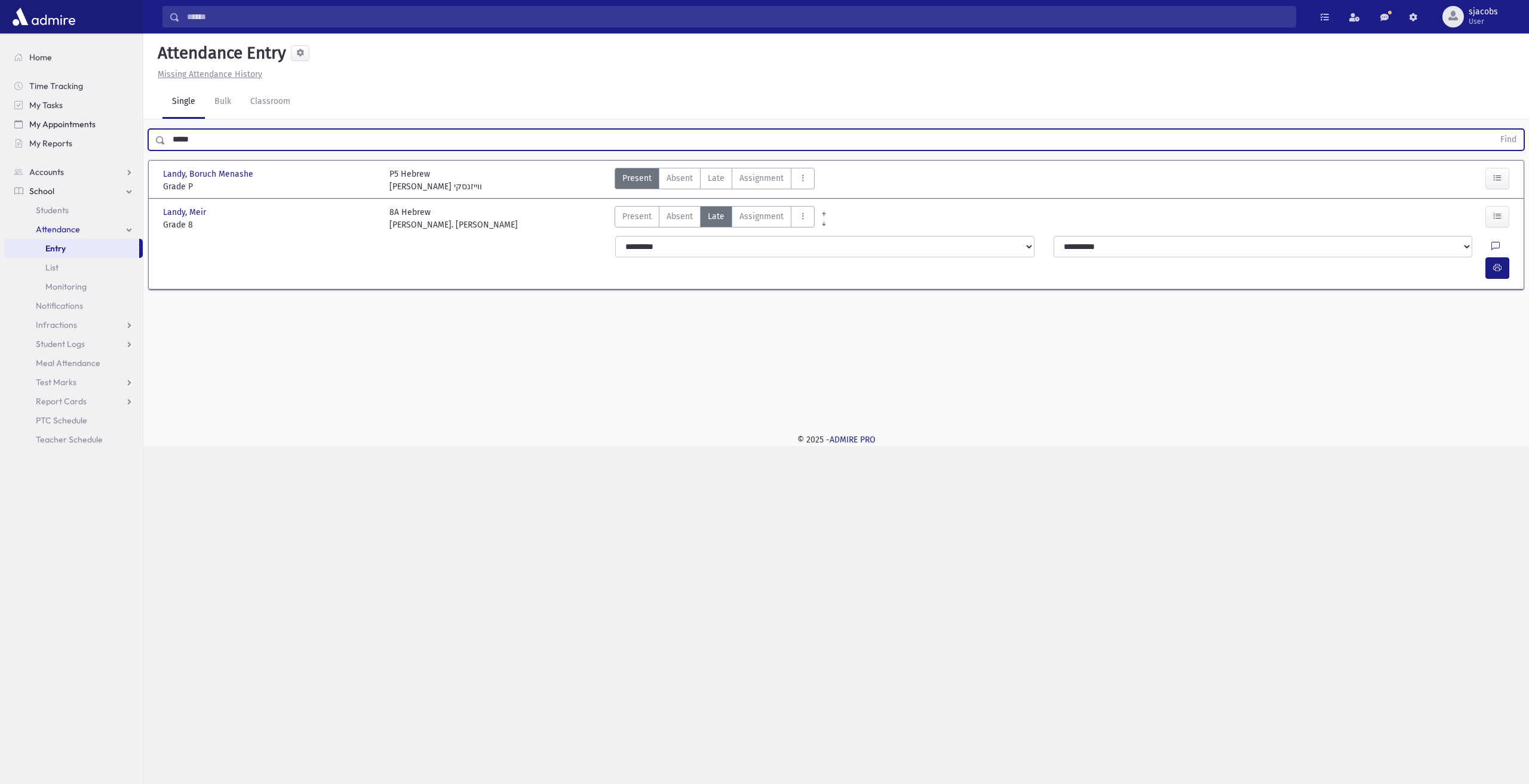
drag, startPoint x: 235, startPoint y: 134, endPoint x: 70, endPoint y: 130, distance: 165.0
click at [70, 130] on div "Search Results All Accounts" at bounding box center [764, 392] width 1529 height 784
click at [1492, 130] on button "Find" at bounding box center [1507, 139] width 30 height 20
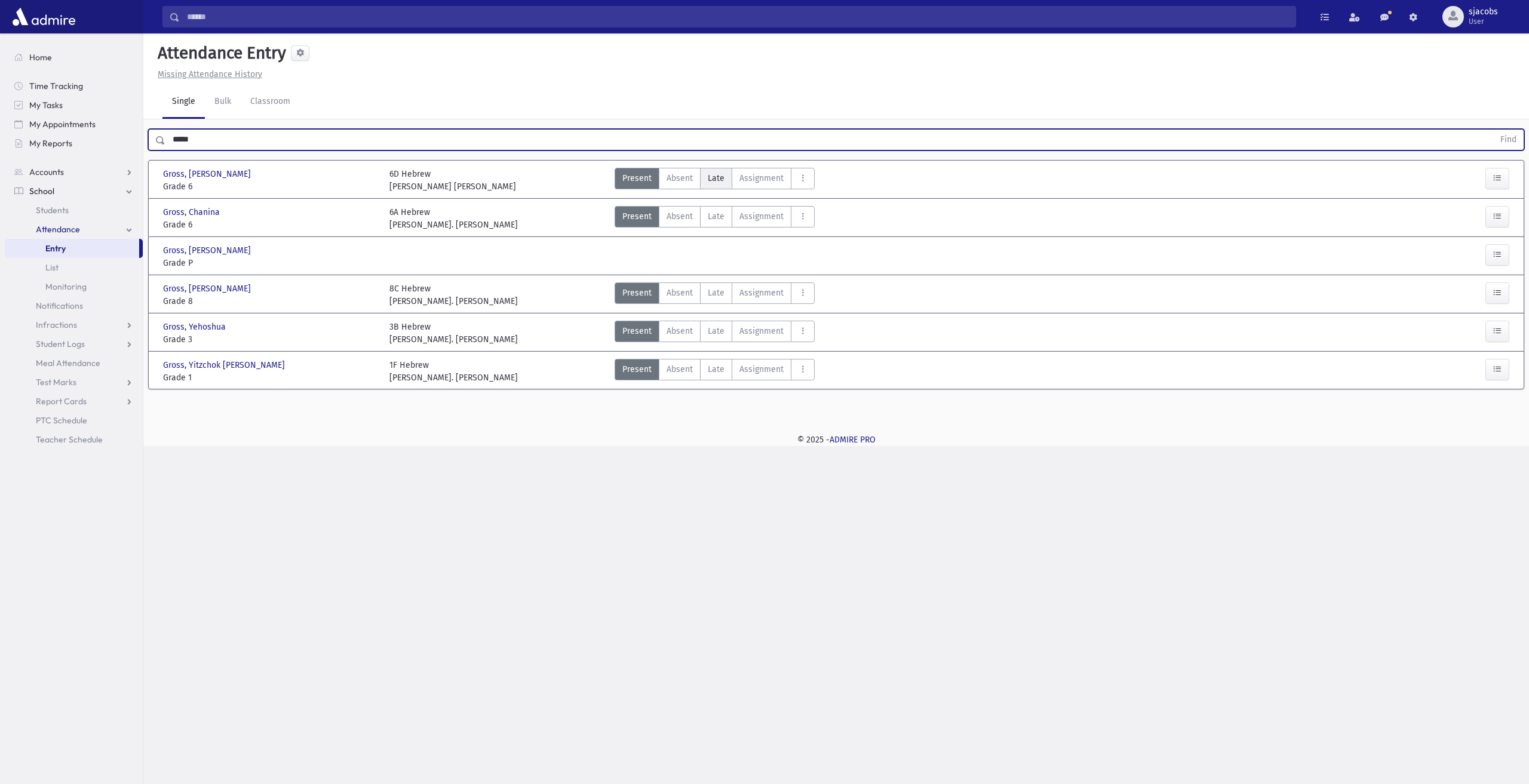
drag, startPoint x: 722, startPoint y: 184, endPoint x: 729, endPoint y: 187, distance: 7.6
click at [722, 184] on label "Late Late" at bounding box center [715, 178] width 32 height 22
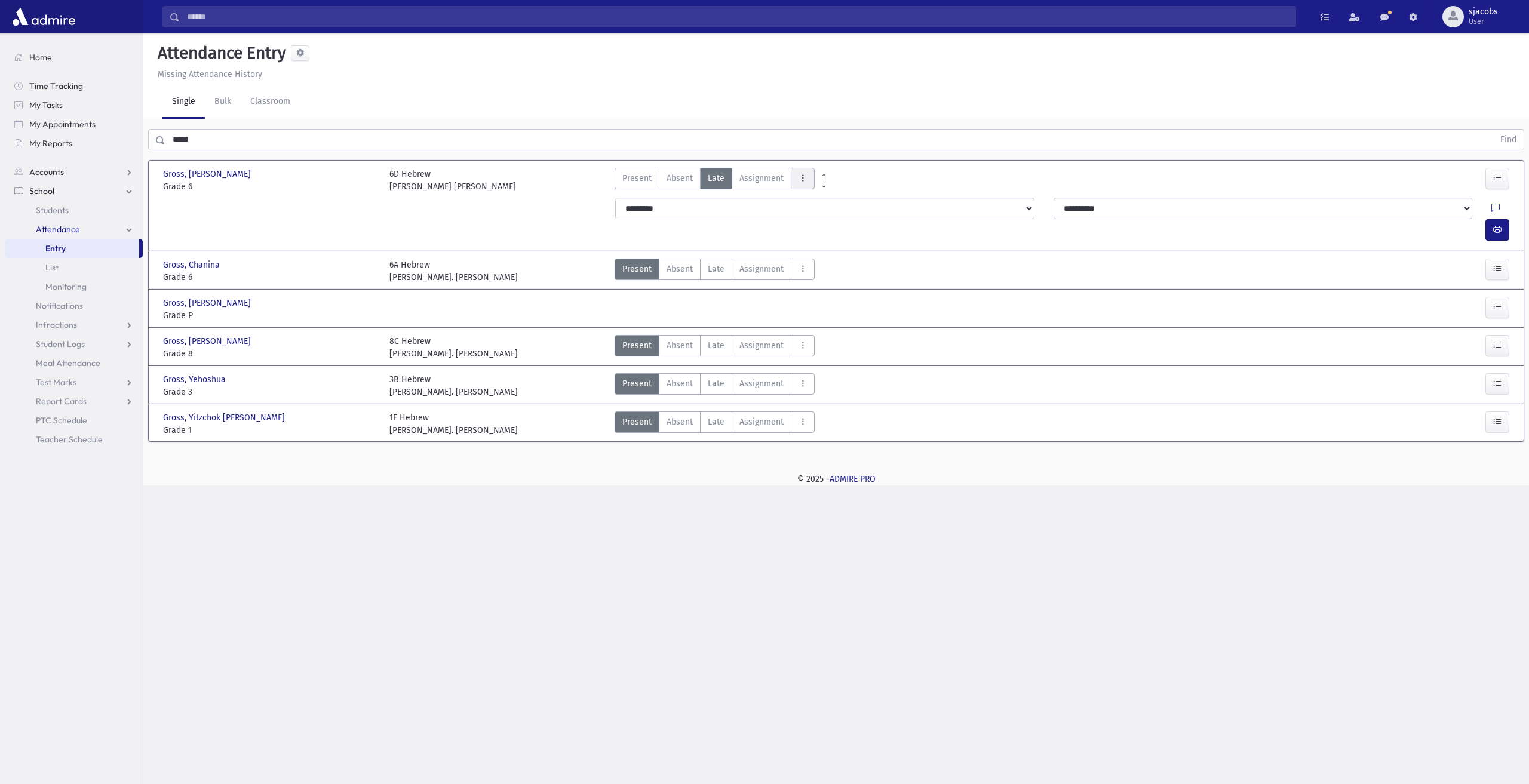
click at [801, 178] on icon "AttTypes" at bounding box center [802, 178] width 9 height 10
click at [828, 334] on span "late to class" at bounding box center [845, 340] width 91 height 12
click at [1497, 224] on icon "button" at bounding box center [1497, 230] width 9 height 10
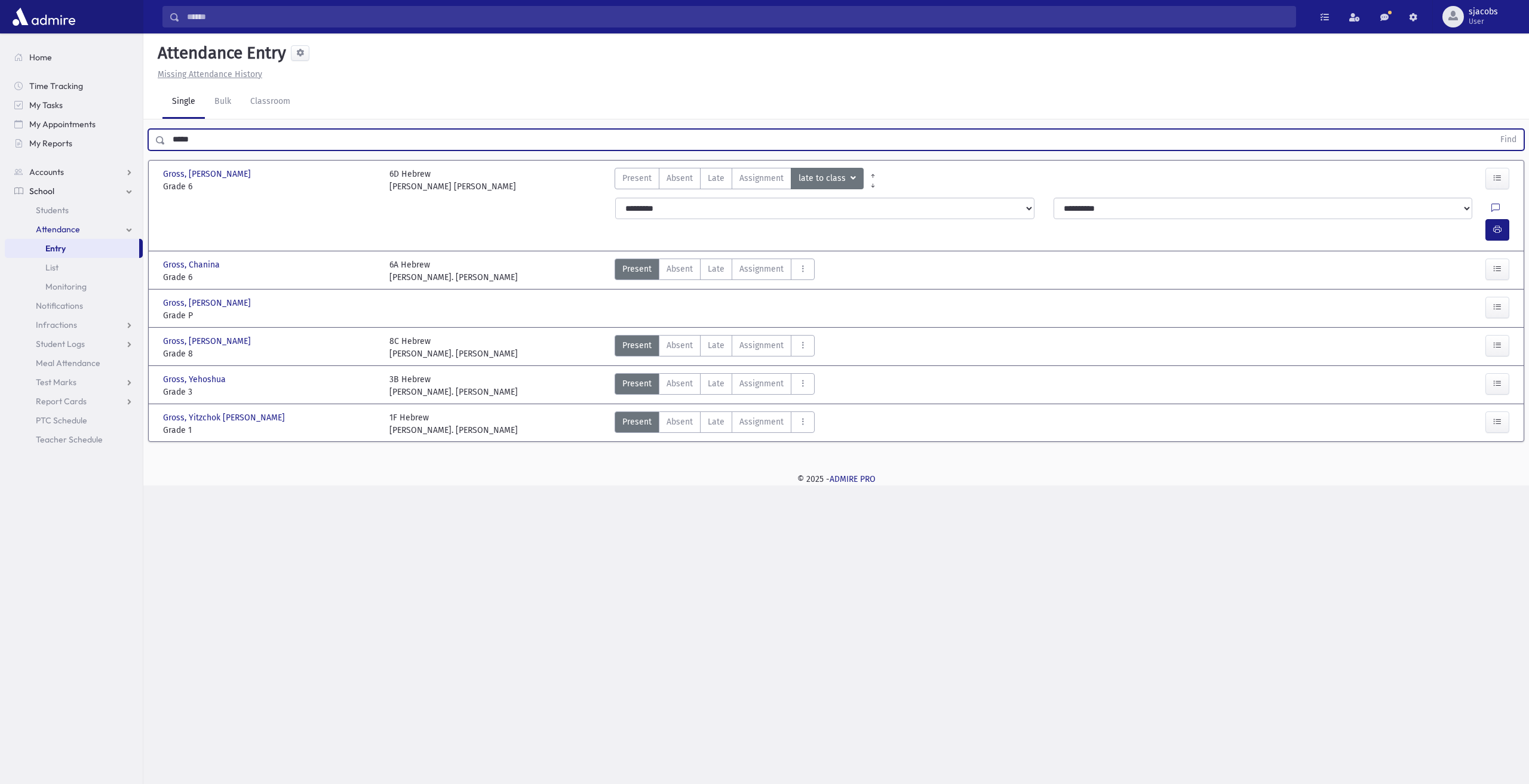
drag, startPoint x: 309, startPoint y: 137, endPoint x: 157, endPoint y: 134, distance: 152.0
click at [166, 130] on input "*****" at bounding box center [829, 139] width 1328 height 22
type input "******"
click at [1492, 130] on button "Find" at bounding box center [1507, 139] width 30 height 20
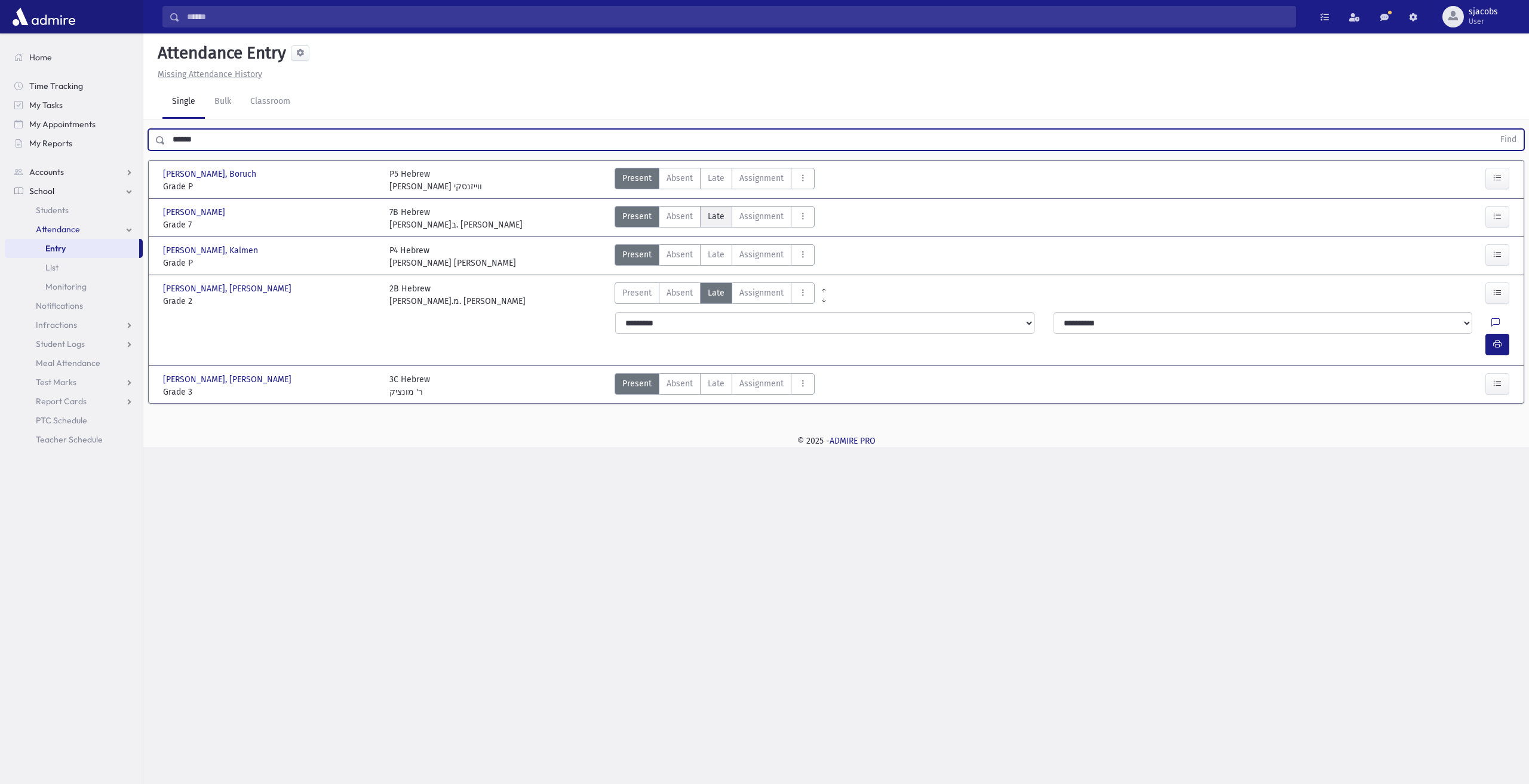
click at [714, 222] on label "Late Late" at bounding box center [715, 217] width 32 height 22
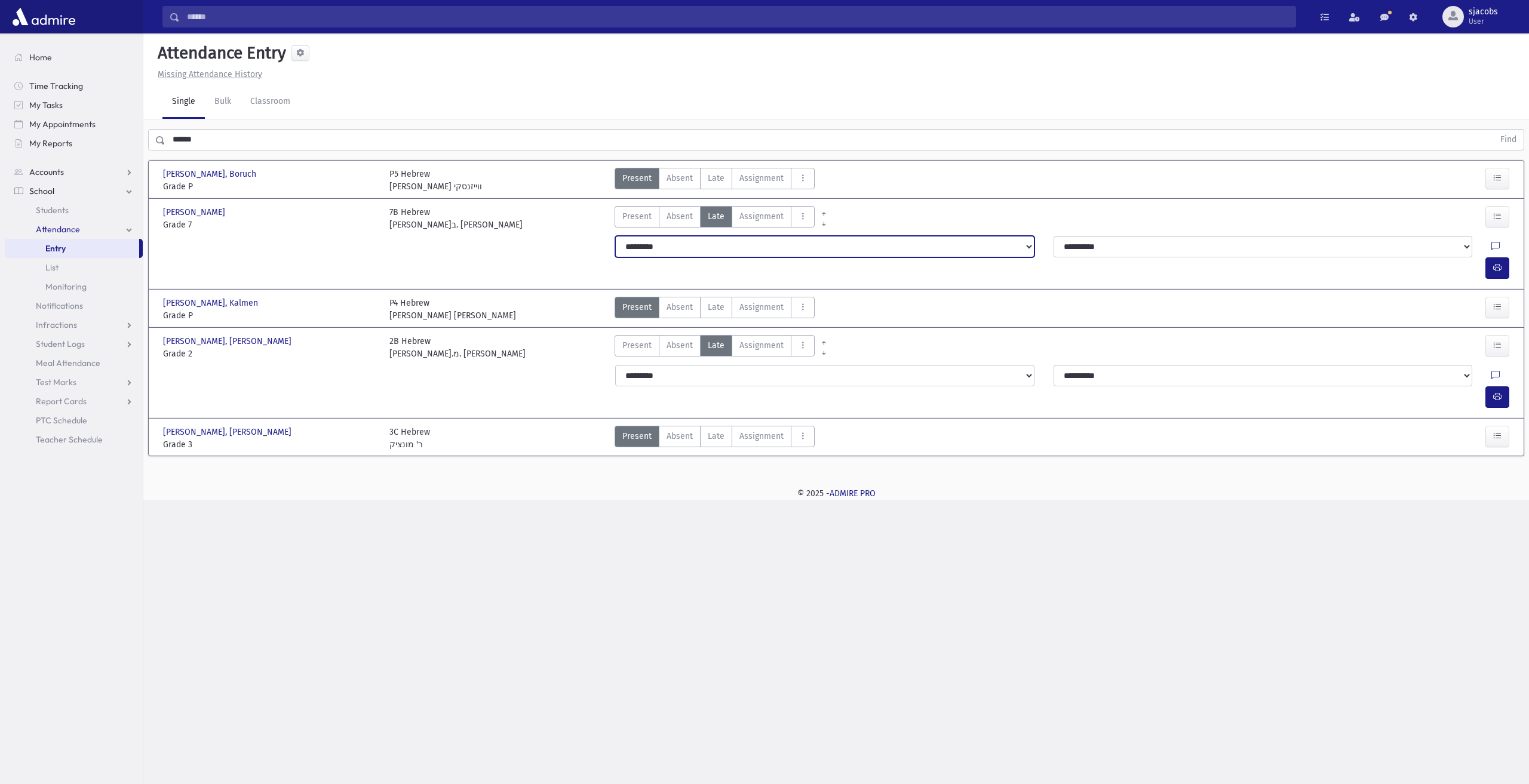
click at [787, 246] on select "**********" at bounding box center [825, 246] width 419 height 22
select select "*******"
click at [615, 236] on select "**********" at bounding box center [825, 246] width 419 height 22
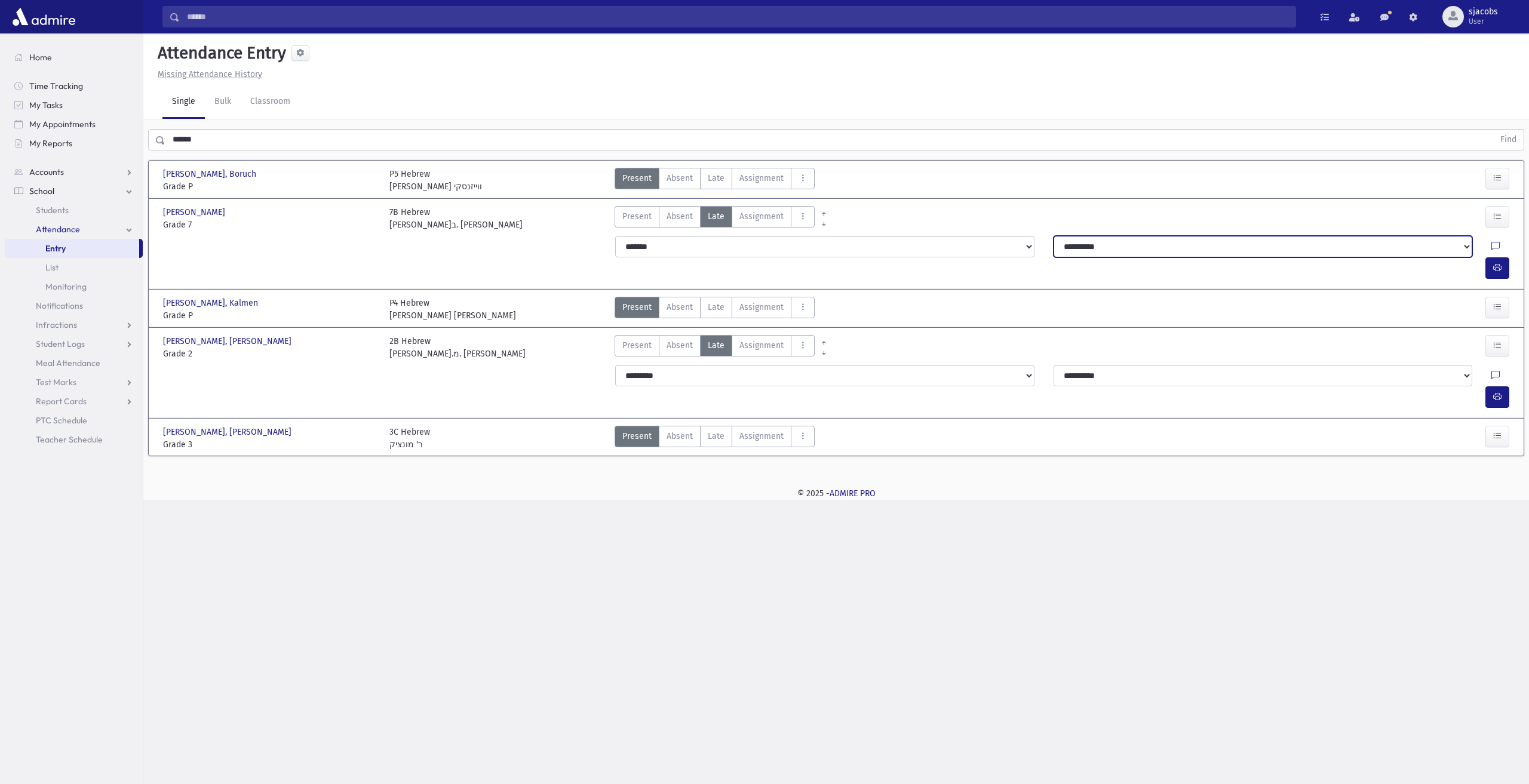
click at [1130, 237] on select "**********" at bounding box center [1263, 246] width 419 height 22
select select "**********"
click at [1053, 236] on select "**********" at bounding box center [1263, 246] width 419 height 22
click at [1501, 263] on icon "button" at bounding box center [1497, 268] width 9 height 10
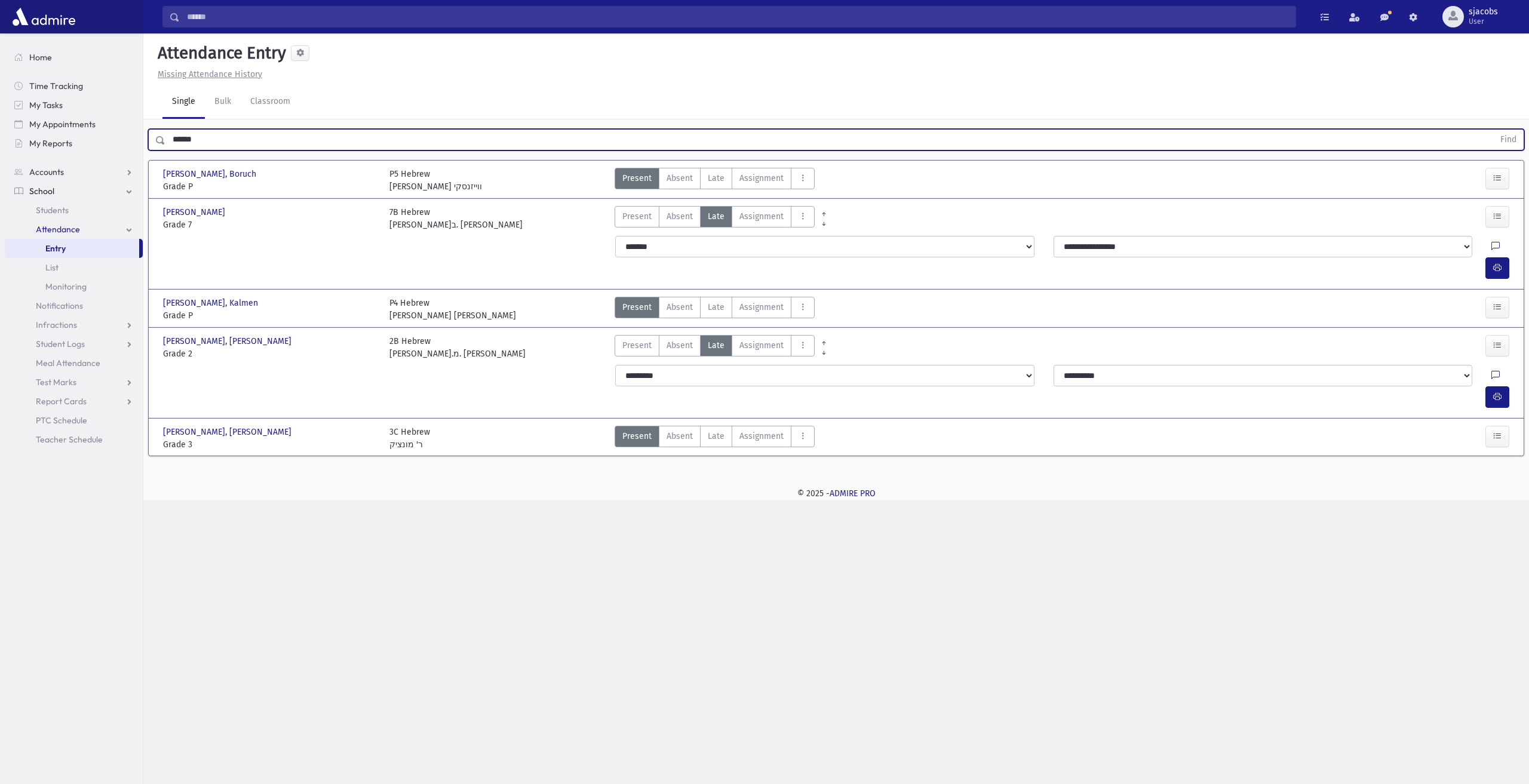
drag, startPoint x: 389, startPoint y: 131, endPoint x: 0, endPoint y: 104, distance: 389.9
click at [0, 104] on div "Search Results All Accounts" at bounding box center [764, 392] width 1529 height 784
type input "*****"
click at [1492, 130] on button "Find" at bounding box center [1507, 139] width 30 height 20
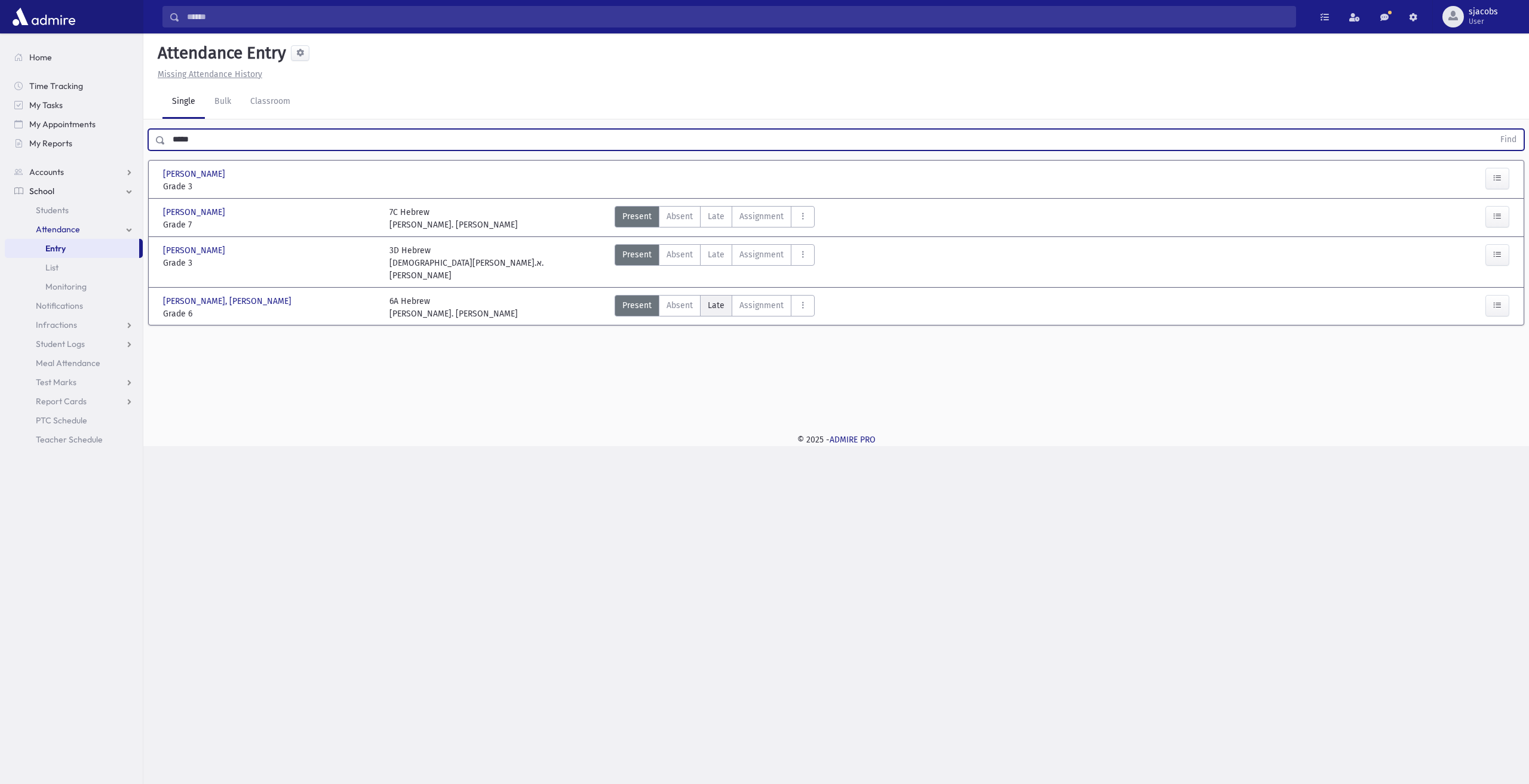
click at [714, 299] on span "Late" at bounding box center [715, 305] width 17 height 12
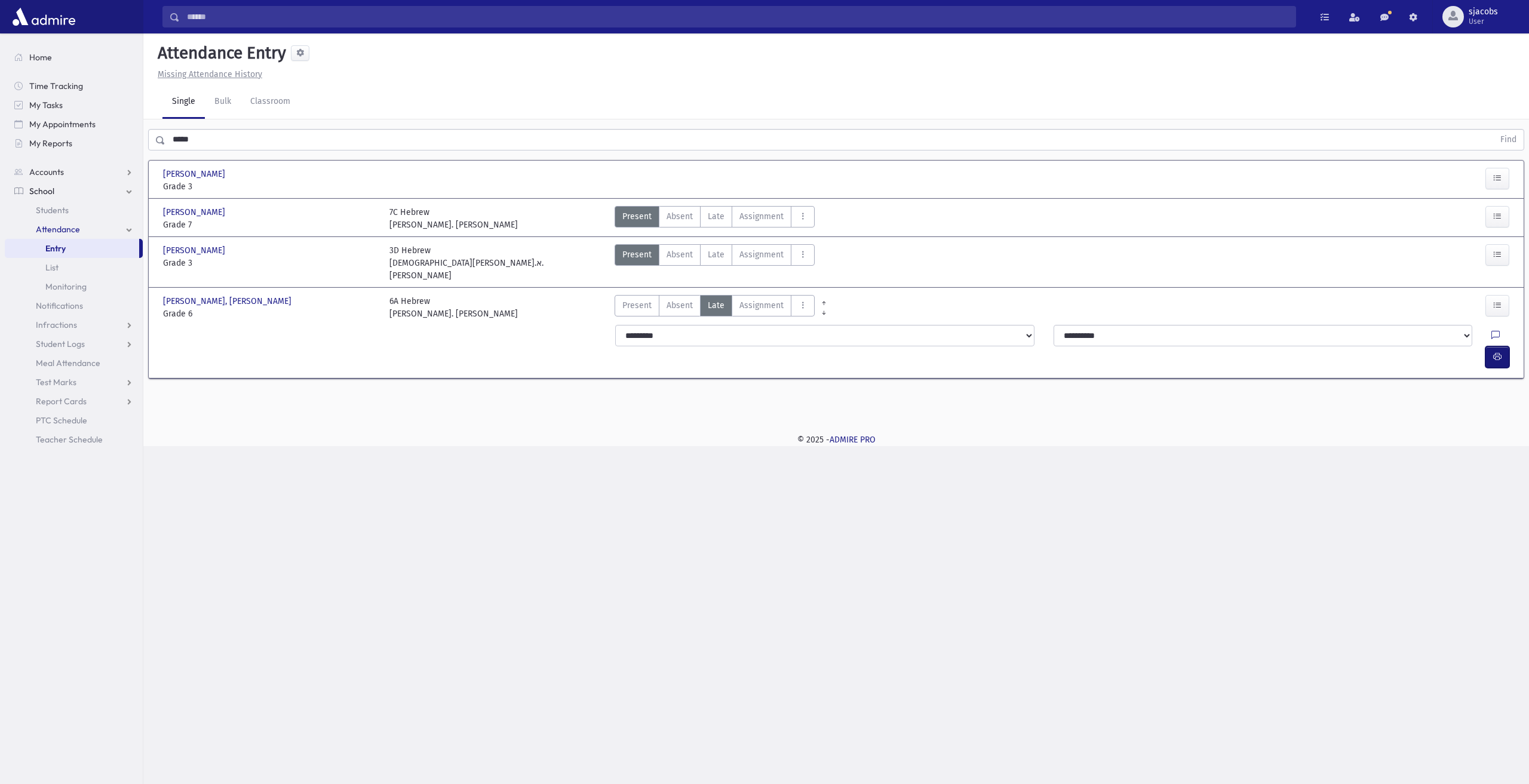
click at [1499, 352] on icon "button" at bounding box center [1497, 357] width 9 height 10
